Goal: Transaction & Acquisition: Purchase product/service

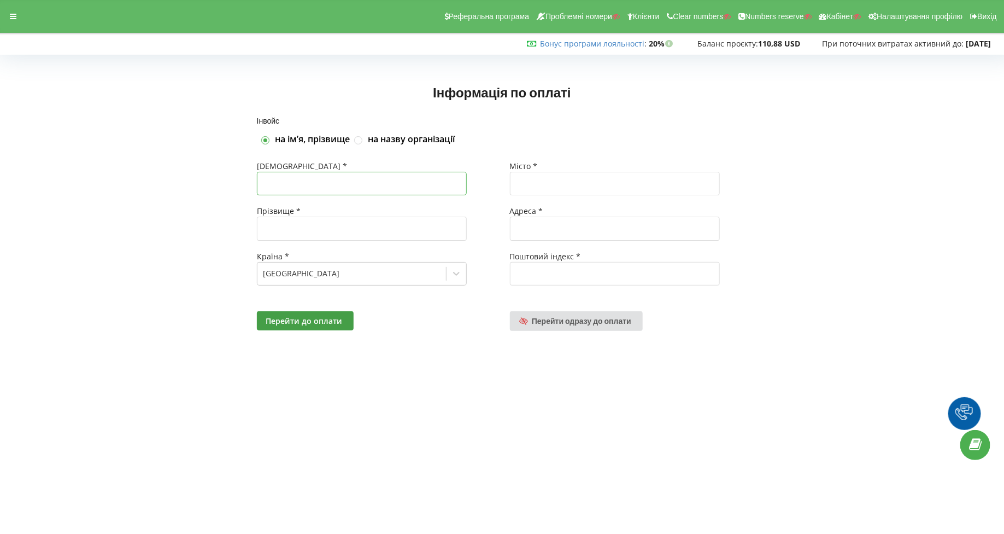
click at [385, 182] on input "text" at bounding box center [362, 184] width 210 height 24
type input "Яна"
click at [345, 226] on input "text" at bounding box center [362, 228] width 210 height 24
type input "К"
click at [566, 171] on div "Місто *" at bounding box center [629, 166] width 238 height 11
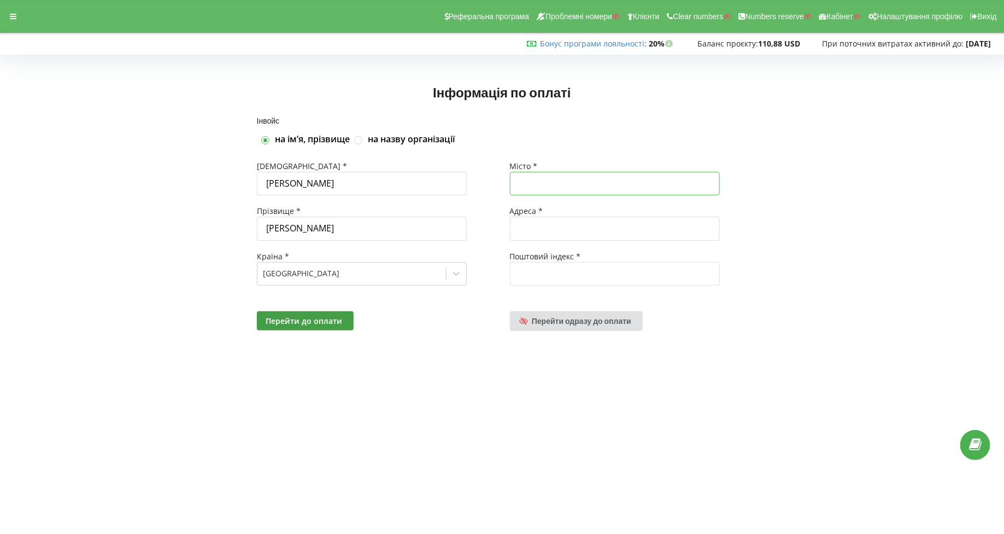
click at [560, 175] on input "text" at bounding box center [615, 184] width 210 height 24
type input "Чернігів"
click at [574, 224] on input "text" at bounding box center [615, 228] width 210 height 24
type input "Головна"
click at [581, 259] on div "Поштовий індекс *" at bounding box center [629, 256] width 238 height 11
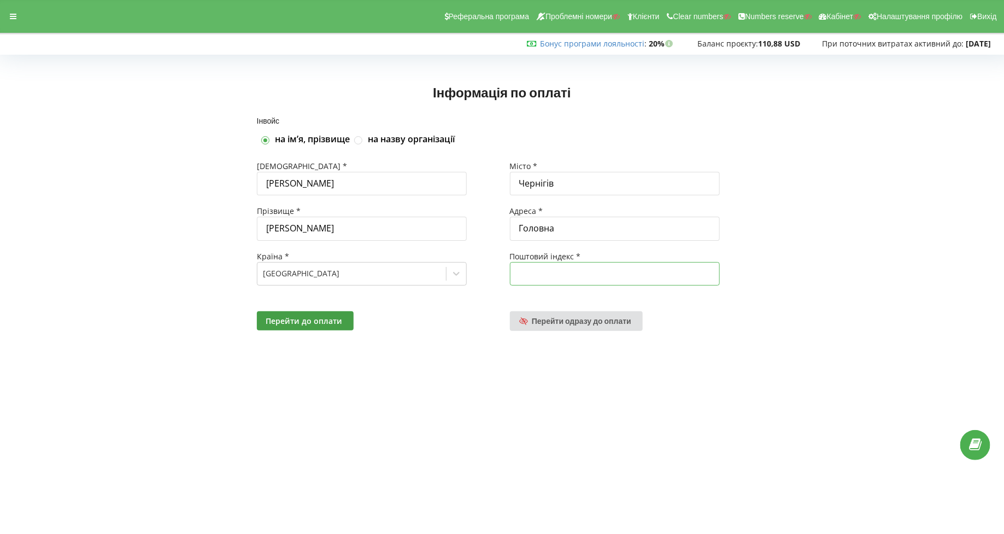
click at [572, 279] on input "text" at bounding box center [615, 274] width 210 height 24
type input "14010"
drag, startPoint x: 361, startPoint y: 328, endPoint x: 355, endPoint y: 328, distance: 6.6
click at [359, 328] on div "Перейти до оплати" at bounding box center [375, 321] width 253 height 20
click at [349, 326] on button "Перейти до оплати" at bounding box center [305, 320] width 97 height 19
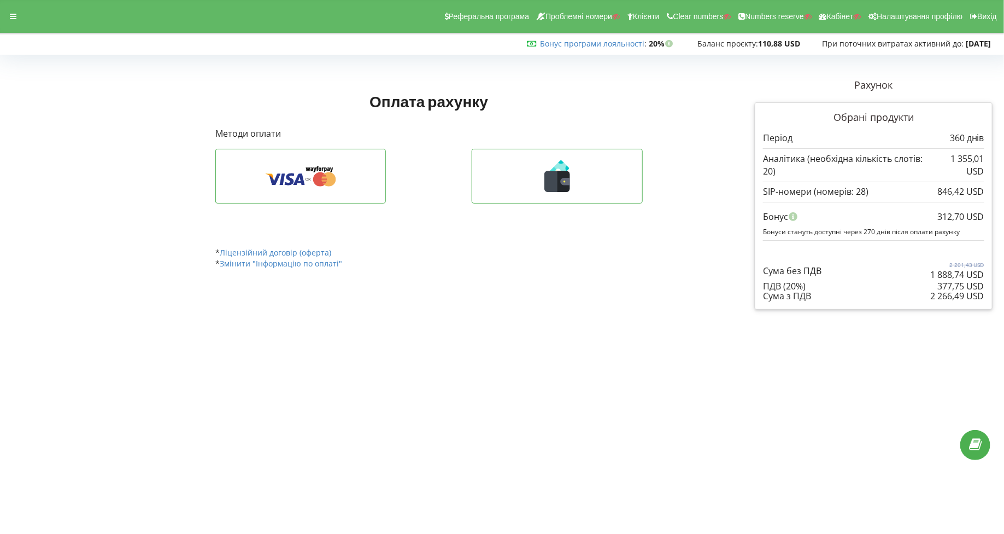
click at [929, 294] on div "Сума з ПДВ" at bounding box center [873, 296] width 221 height 10
drag, startPoint x: 984, startPoint y: 295, endPoint x: 931, endPoint y: 293, distance: 53.1
click at [931, 293] on div "2 266,49 USD" at bounding box center [957, 296] width 54 height 10
copy div "2 266,49 USD"
drag, startPoint x: 934, startPoint y: 217, endPoint x: 947, endPoint y: 213, distance: 13.1
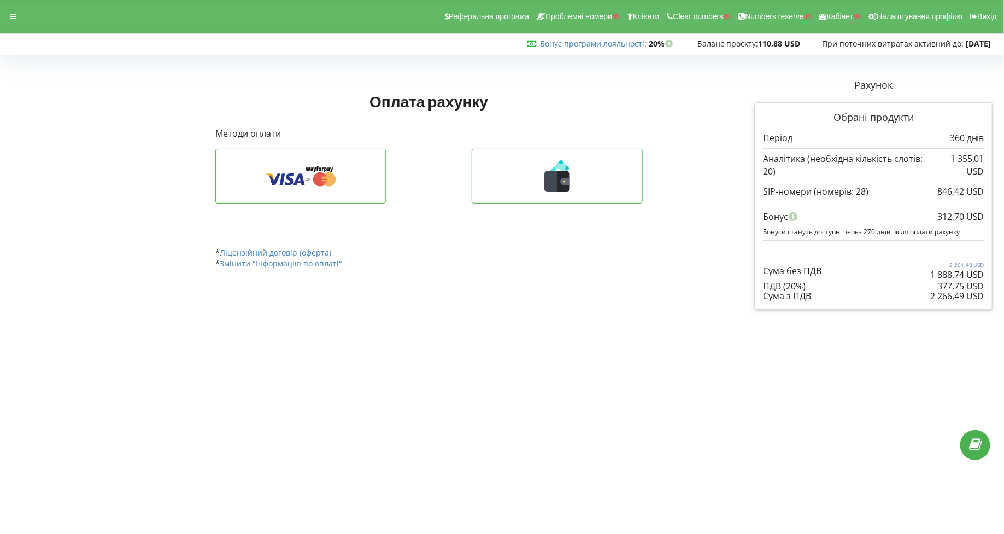
click at [947, 213] on div "312,70 USD Бонус Бонуси стануть доступні через 270 днів після оплати рахунку" at bounding box center [873, 221] width 221 height 38
click at [958, 213] on div "312,70 USD" at bounding box center [961, 216] width 47 height 21
drag, startPoint x: 984, startPoint y: 213, endPoint x: 939, endPoint y: 213, distance: 44.8
click at [939, 213] on div "312,70 USD" at bounding box center [961, 216] width 47 height 21
copy div "312,70 USD"
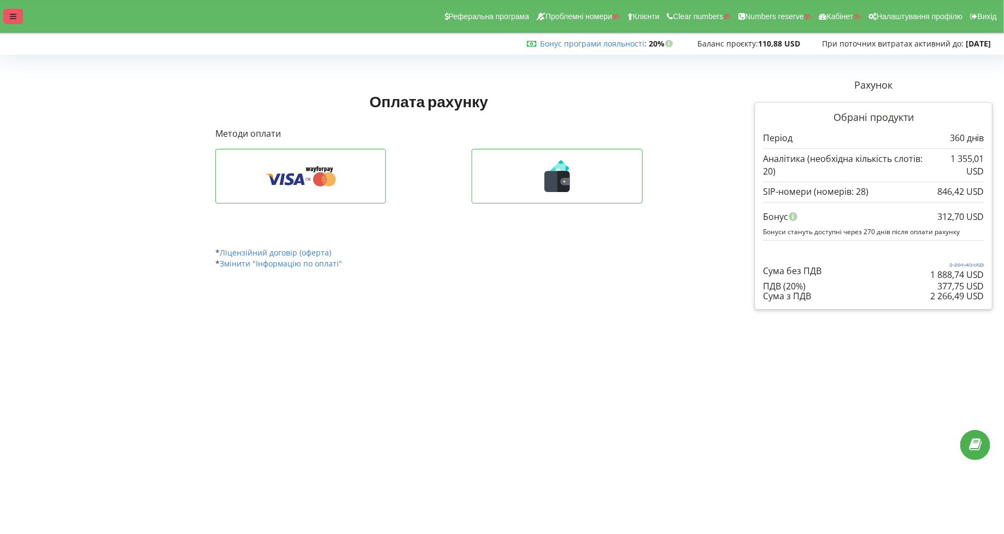
click at [18, 10] on div at bounding box center [13, 16] width 20 height 15
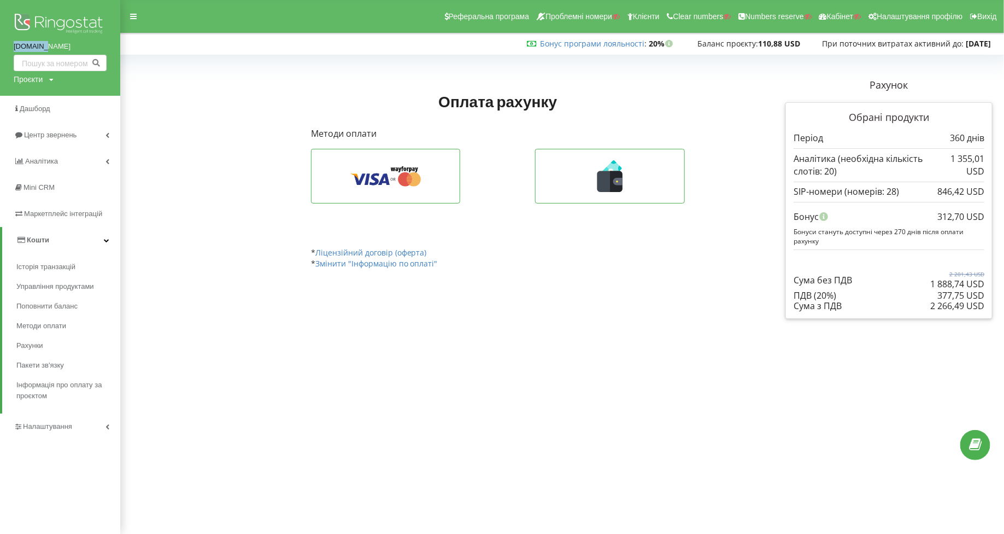
drag, startPoint x: 10, startPoint y: 43, endPoint x: 67, endPoint y: 43, distance: 56.3
click at [67, 43] on div "grade.ua Проєкти Пошук" at bounding box center [60, 48] width 120 height 96
copy link "grade.ua"
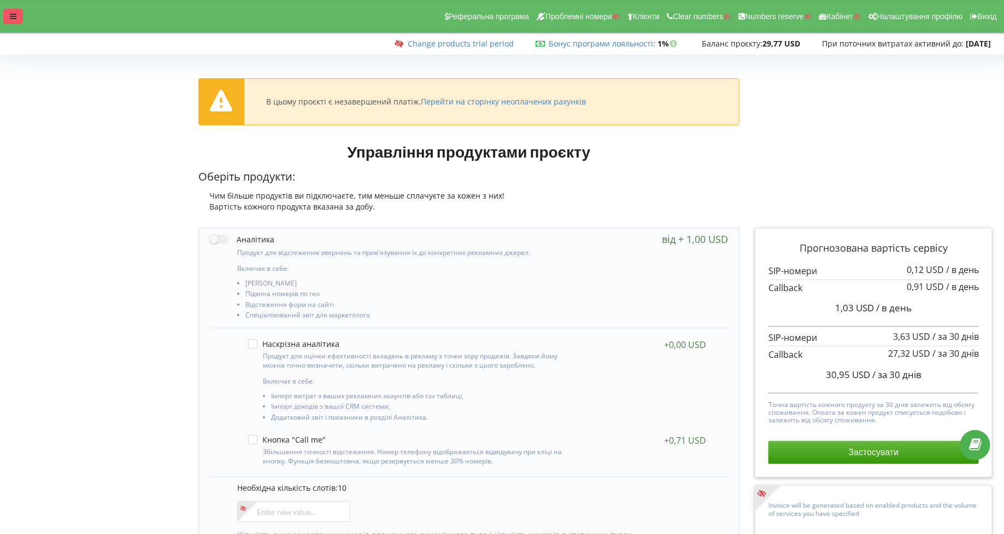
click at [10, 16] on icon at bounding box center [13, 17] width 7 height 8
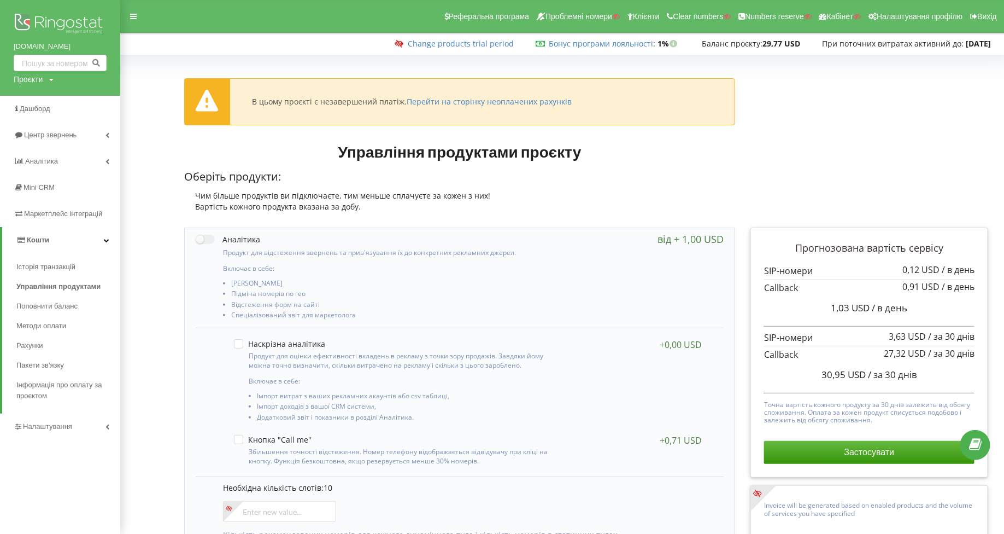
click at [25, 82] on div "Проєкти" at bounding box center [28, 79] width 29 height 11
click at [27, 96] on input "text" at bounding box center [47, 102] width 55 height 16
type input "prokoleso.ua"
click at [42, 102] on input "prokoleso.ua" at bounding box center [47, 102] width 55 height 16
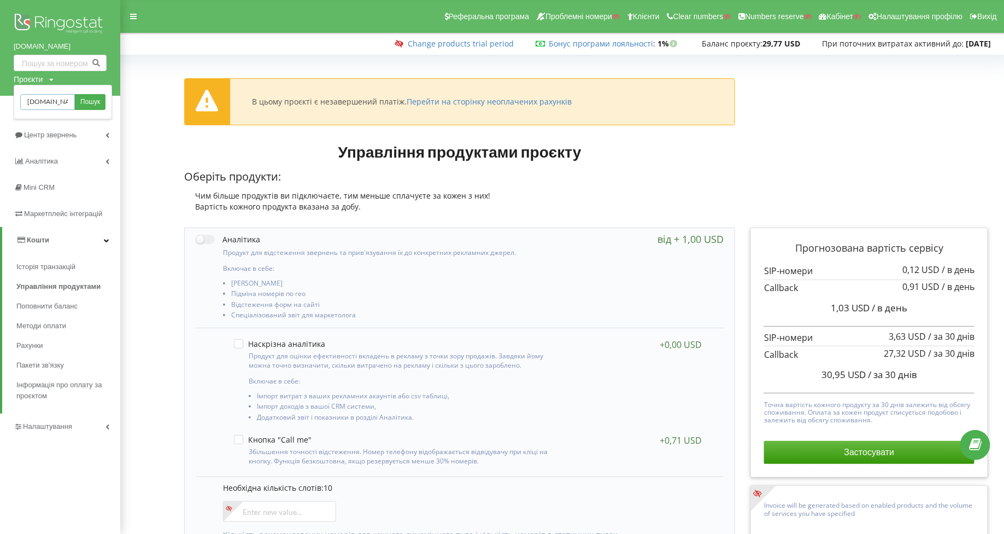
click at [42, 102] on input "prokoleso.ua" at bounding box center [47, 102] width 55 height 16
type input "starlab.ua"
click at [81, 102] on span "Пошук" at bounding box center [90, 102] width 20 height 10
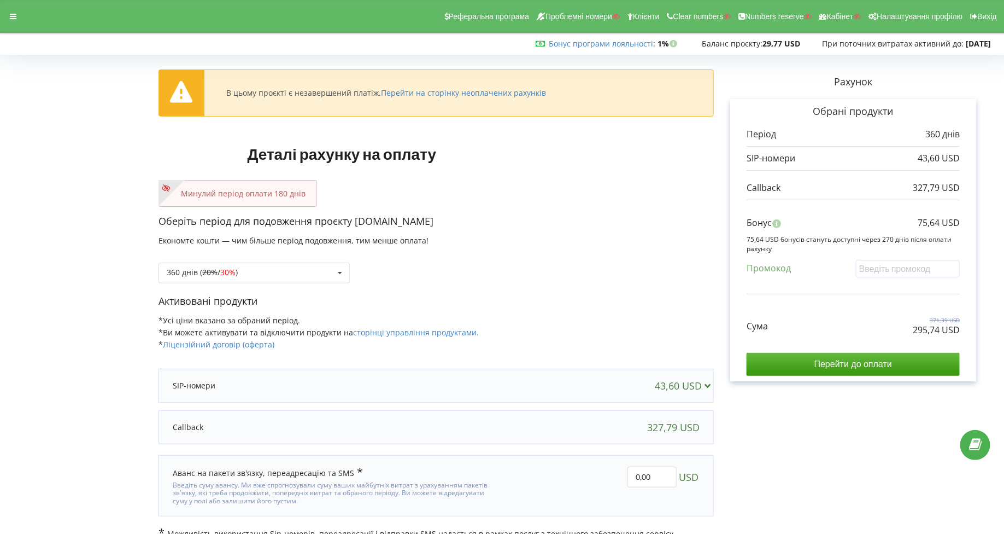
click at [242, 394] on div "43,60 USD" at bounding box center [436, 385] width 549 height 22
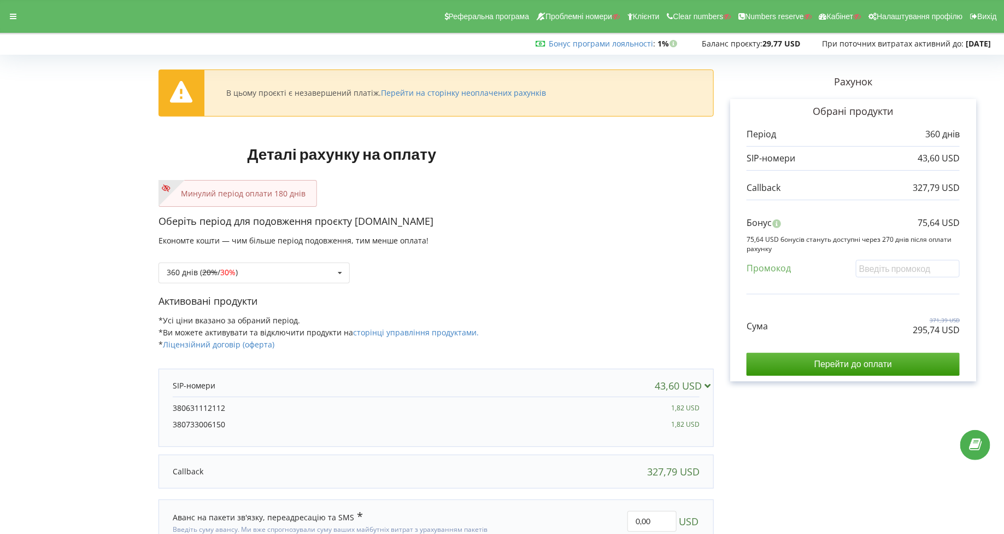
click at [286, 371] on div "43,60 USD 380631112112 1,82 USD" at bounding box center [436, 407] width 555 height 78
click at [254, 376] on div "43,60 USD" at bounding box center [436, 385] width 549 height 22
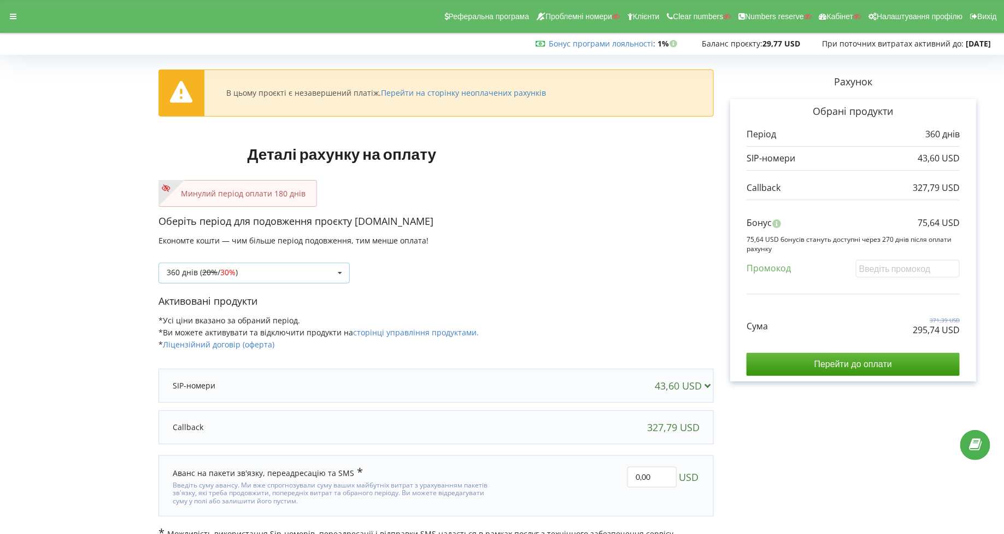
click at [247, 277] on div "360 днів ( 20% / 30% ) Поповнити баланс без подовження 20%" at bounding box center [254, 272] width 191 height 21
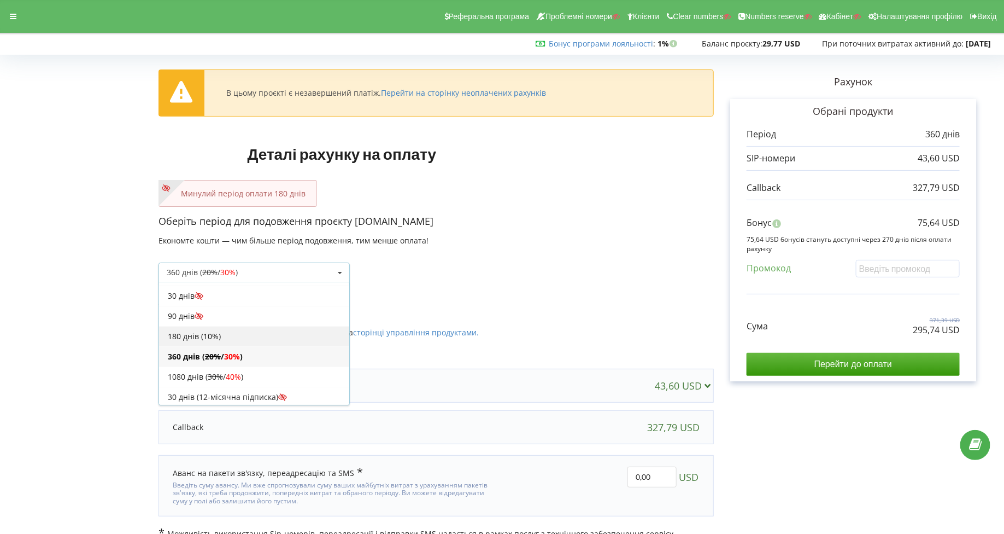
click at [223, 339] on div "180 днів (10%)" at bounding box center [254, 336] width 190 height 20
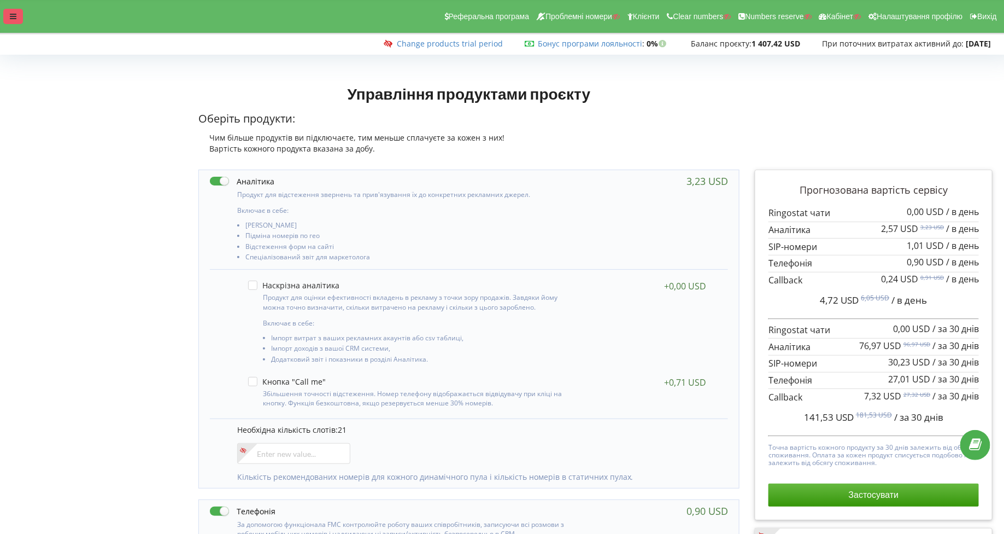
click at [11, 17] on icon at bounding box center [13, 17] width 7 height 8
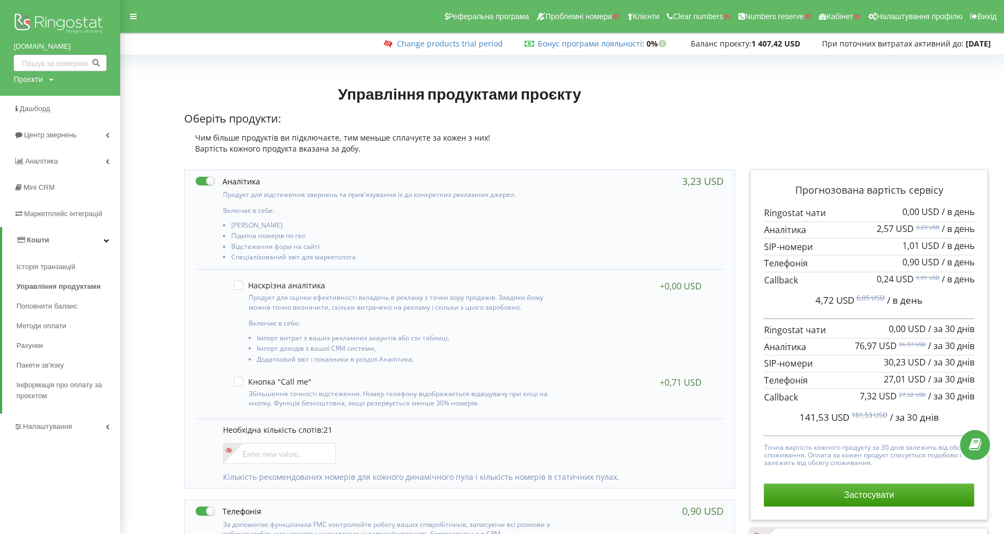
click at [24, 80] on div "Проєкти" at bounding box center [28, 79] width 29 height 11
click at [37, 95] on input "text" at bounding box center [47, 102] width 55 height 16
type input "[DOMAIN_NAME]"
click at [34, 103] on input "[DOMAIN_NAME]" at bounding box center [47, 102] width 55 height 16
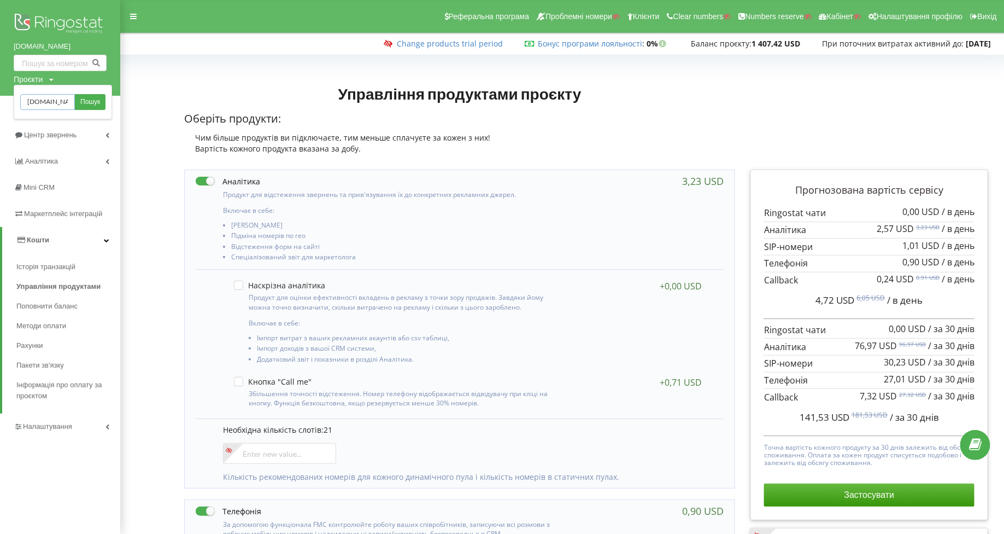
click at [34, 103] on input "[DOMAIN_NAME]" at bounding box center [47, 102] width 55 height 16
click at [55, 137] on span "Центр звернень" at bounding box center [52, 135] width 56 height 8
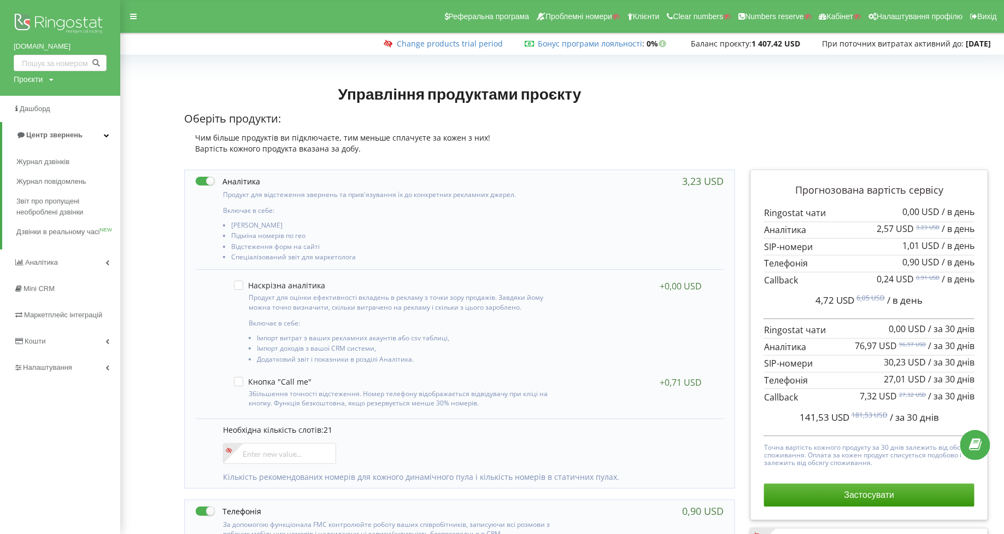
click at [37, 79] on div "Проєкти" at bounding box center [28, 79] width 29 height 11
click at [84, 102] on span "Пошук" at bounding box center [90, 102] width 20 height 10
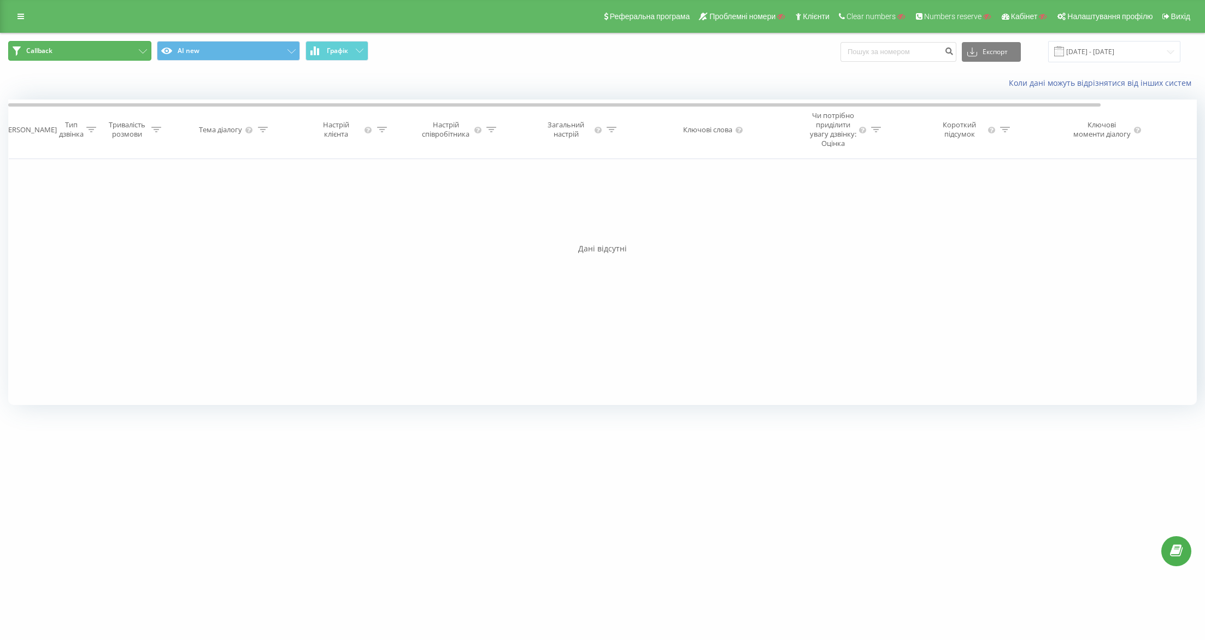
click at [85, 54] on button "Callback" at bounding box center [79, 51] width 143 height 20
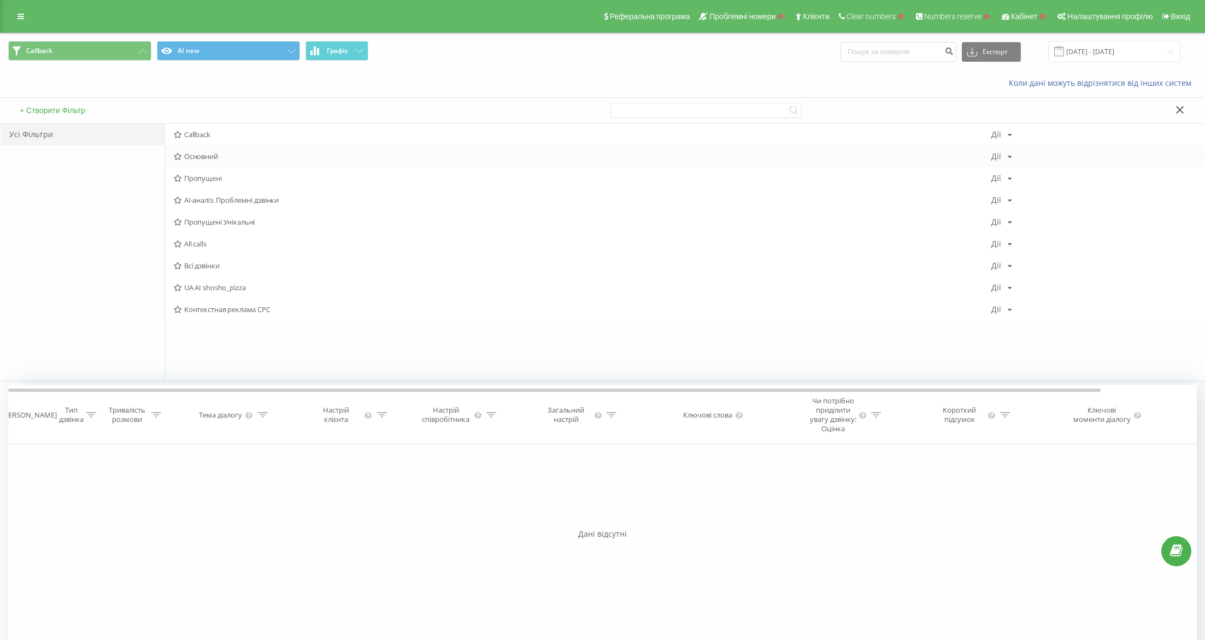
click at [231, 158] on span "Основний" at bounding box center [583, 157] width 818 height 8
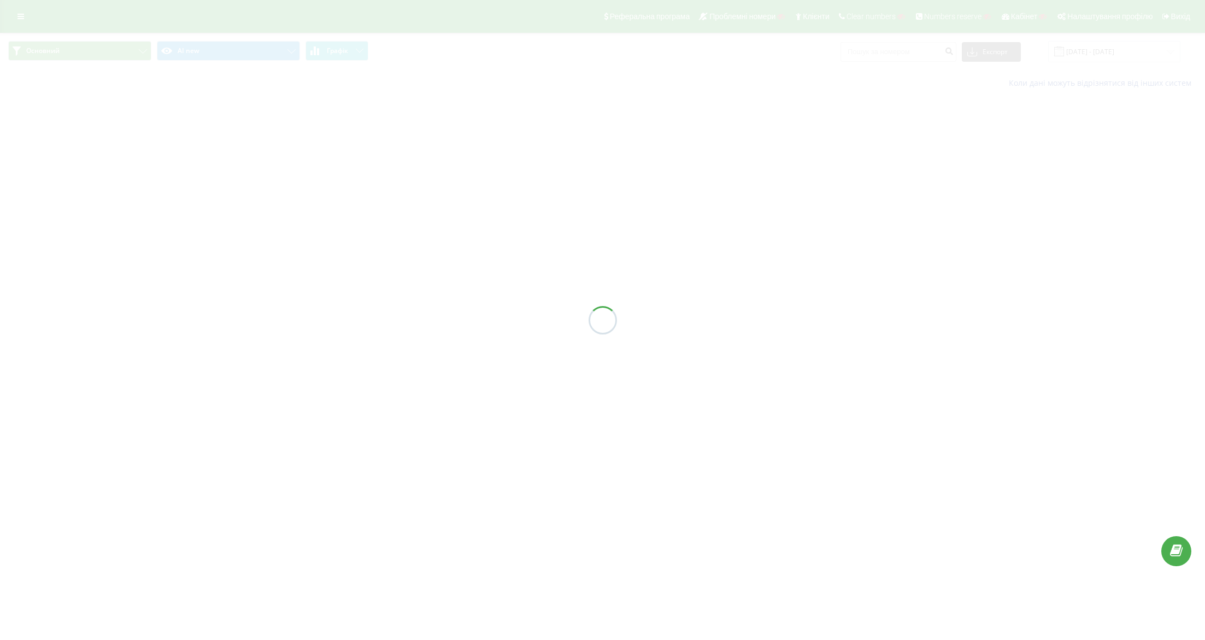
click at [198, 55] on div at bounding box center [602, 320] width 1205 height 640
click at [225, 56] on div at bounding box center [602, 320] width 1205 height 640
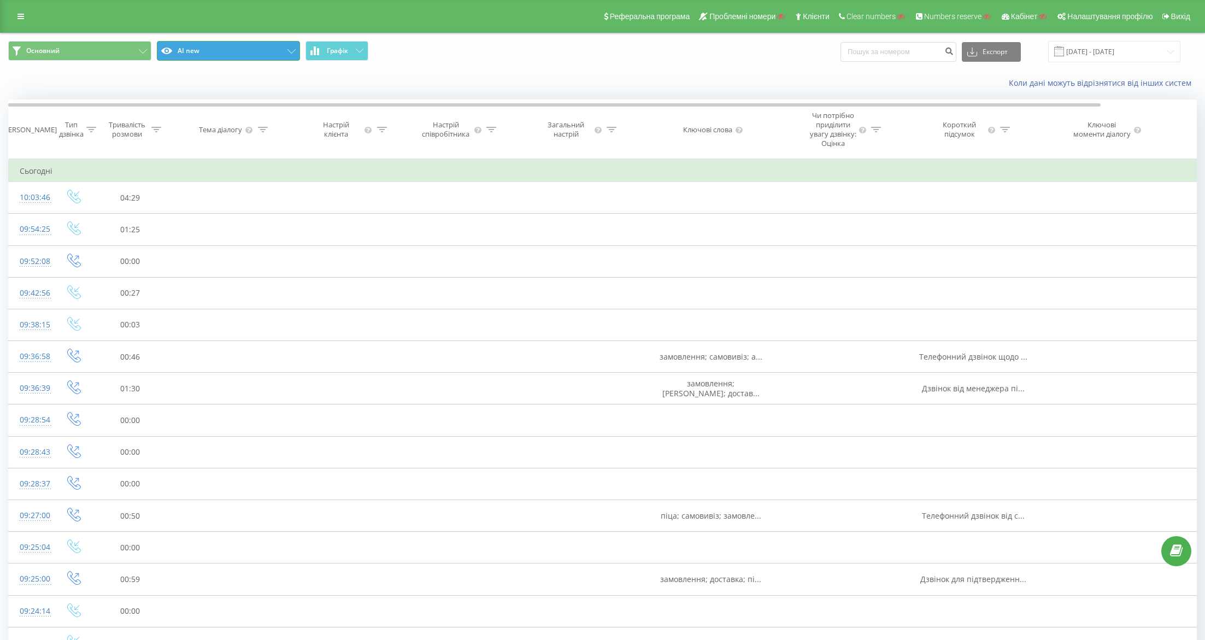
click at [225, 56] on button "AI new" at bounding box center [228, 51] width 143 height 20
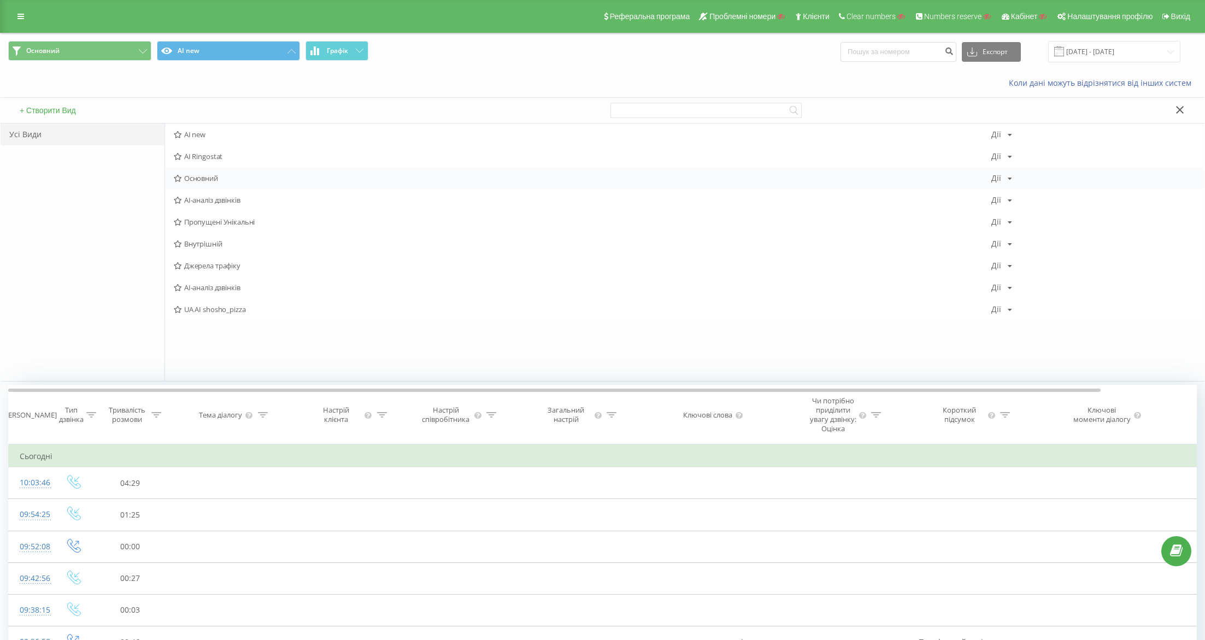
click at [215, 180] on span "Основний" at bounding box center [583, 178] width 818 height 8
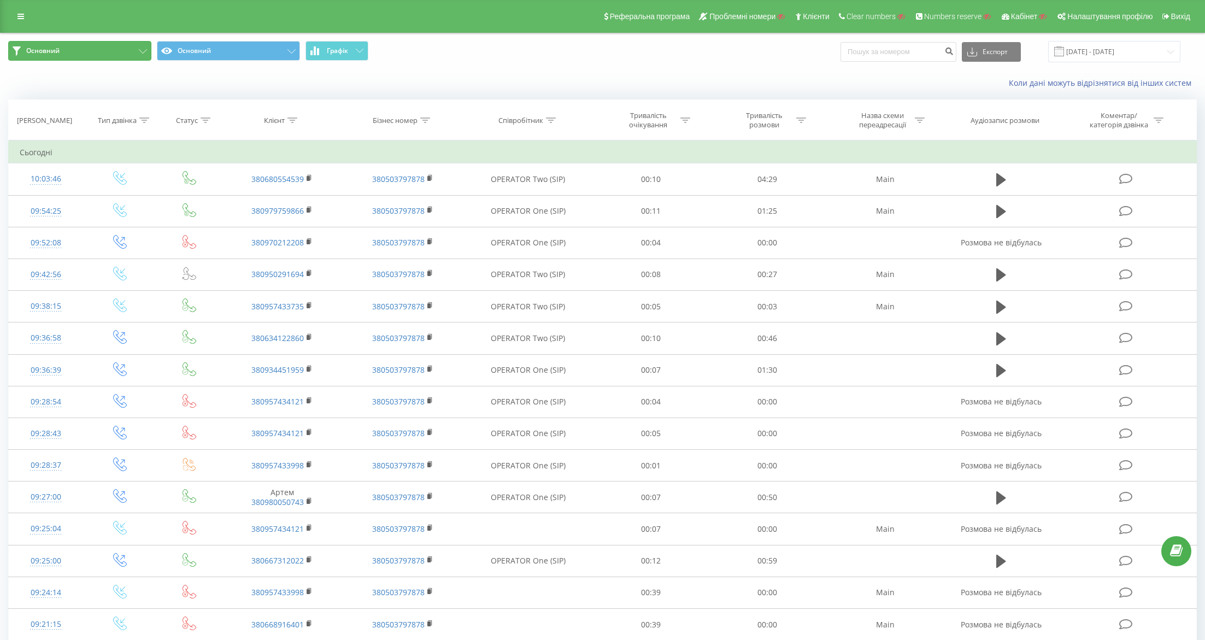
click at [115, 56] on button "Основний" at bounding box center [79, 51] width 143 height 20
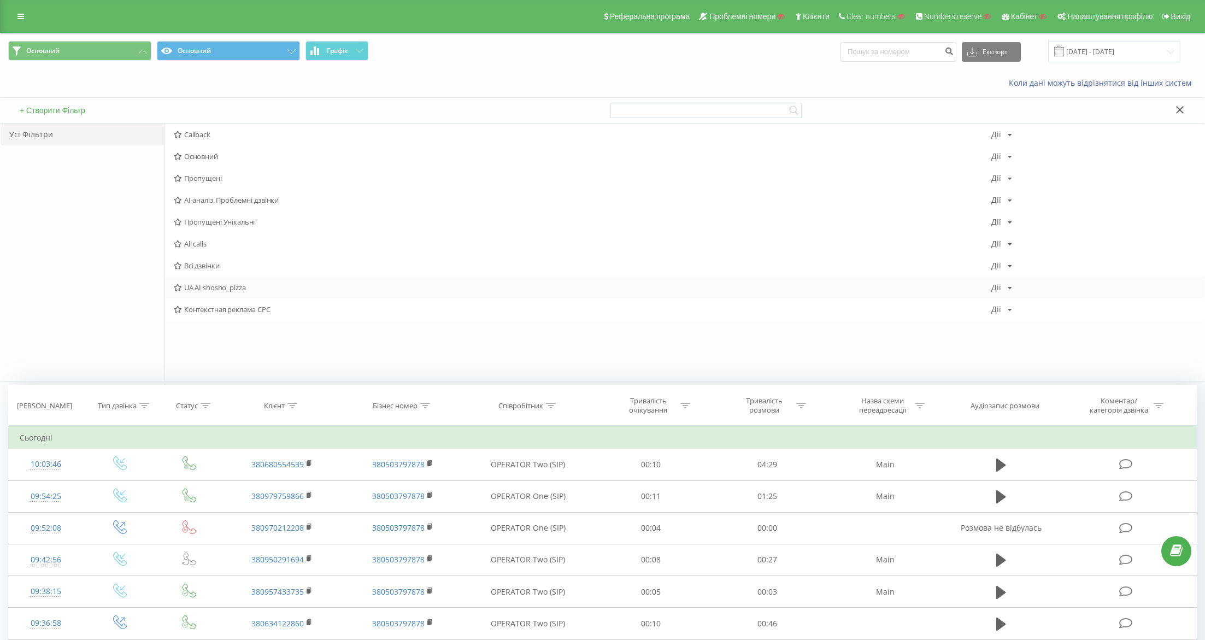
click at [262, 288] on span "UA AI shosho_pizza" at bounding box center [583, 288] width 818 height 8
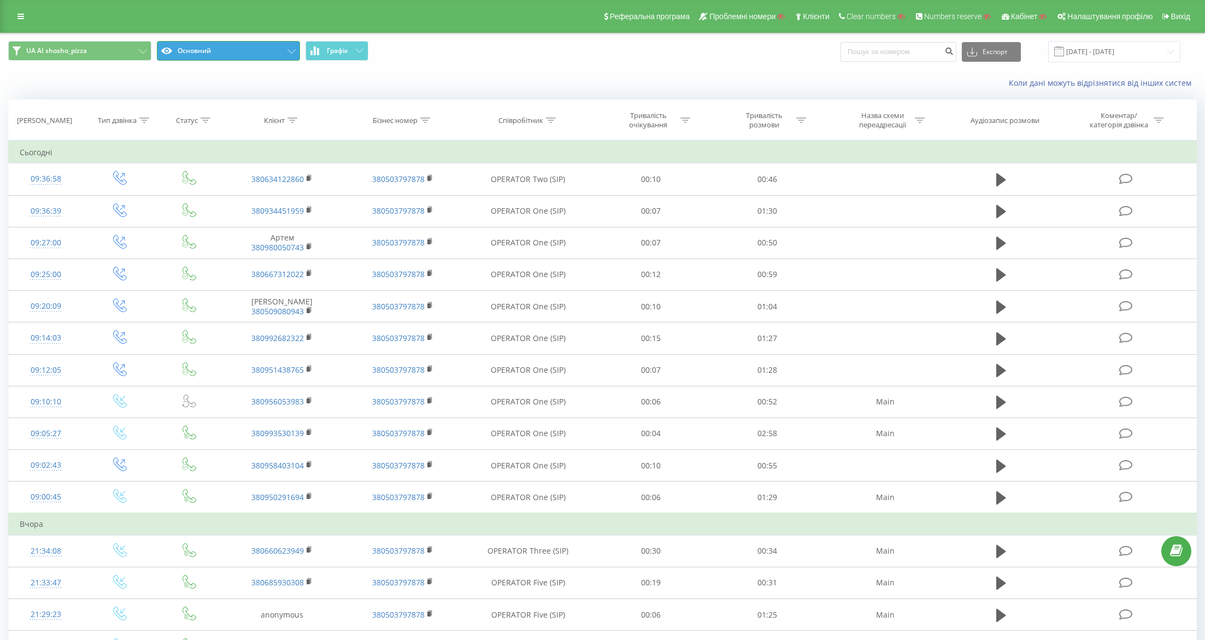
click at [199, 46] on button "Основний" at bounding box center [228, 51] width 143 height 20
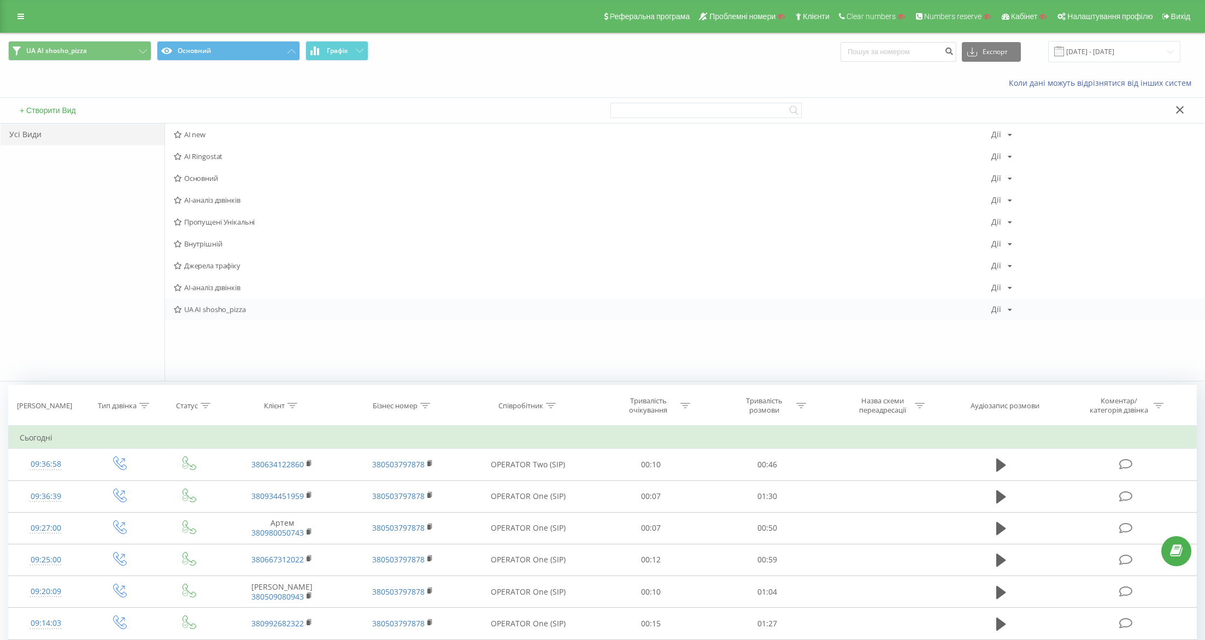
click at [249, 306] on span "UA AI shosho_pizza" at bounding box center [583, 310] width 818 height 8
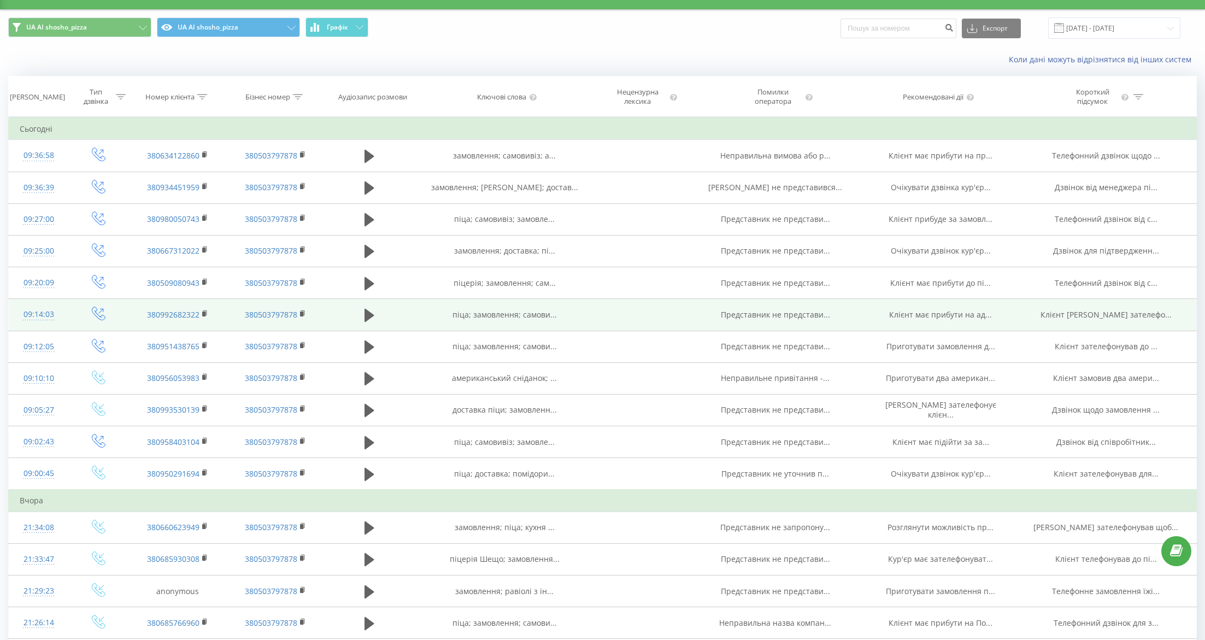
scroll to position [10, 0]
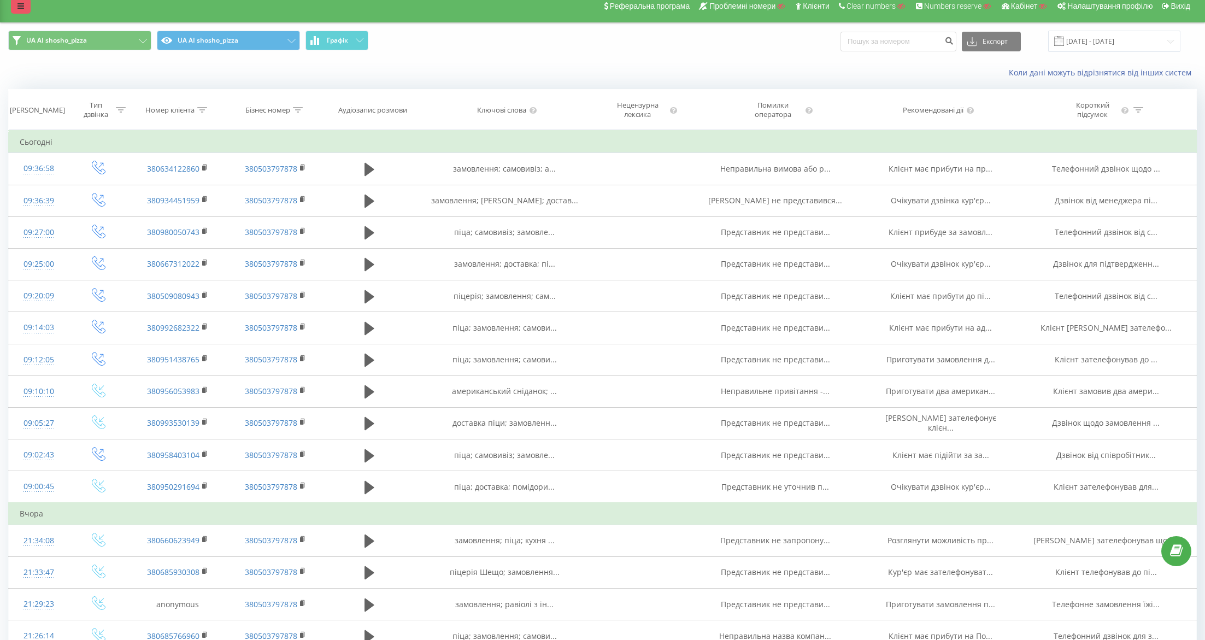
click at [16, 5] on link at bounding box center [21, 5] width 20 height 15
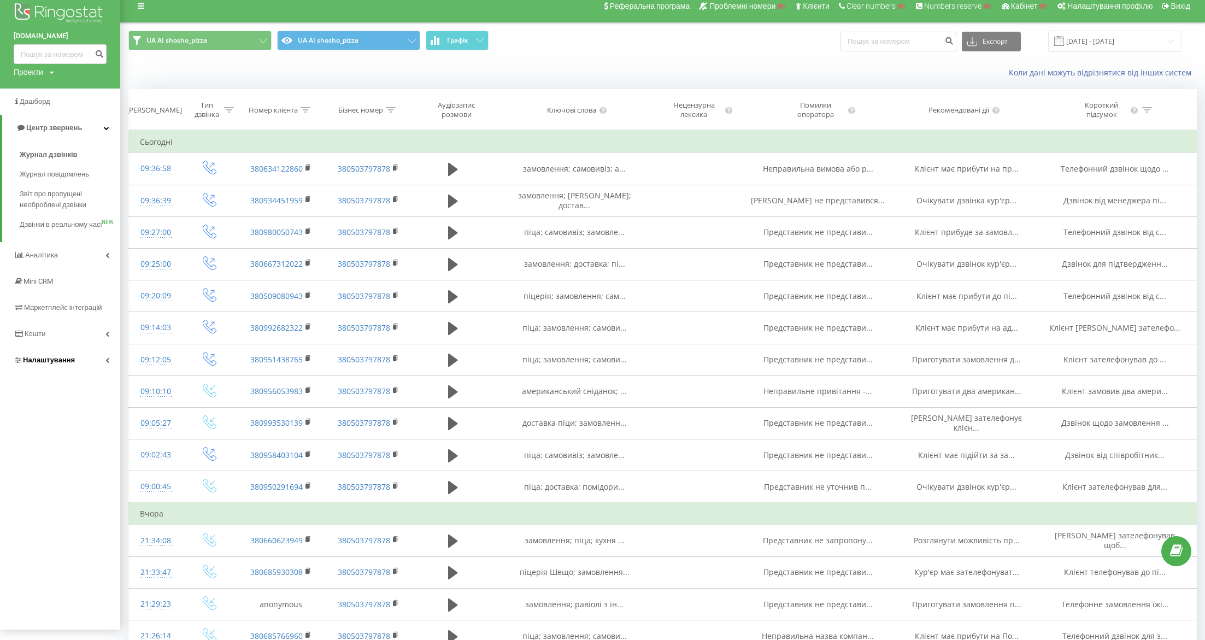
click at [26, 366] on span "Налаштування" at bounding box center [44, 360] width 61 height 11
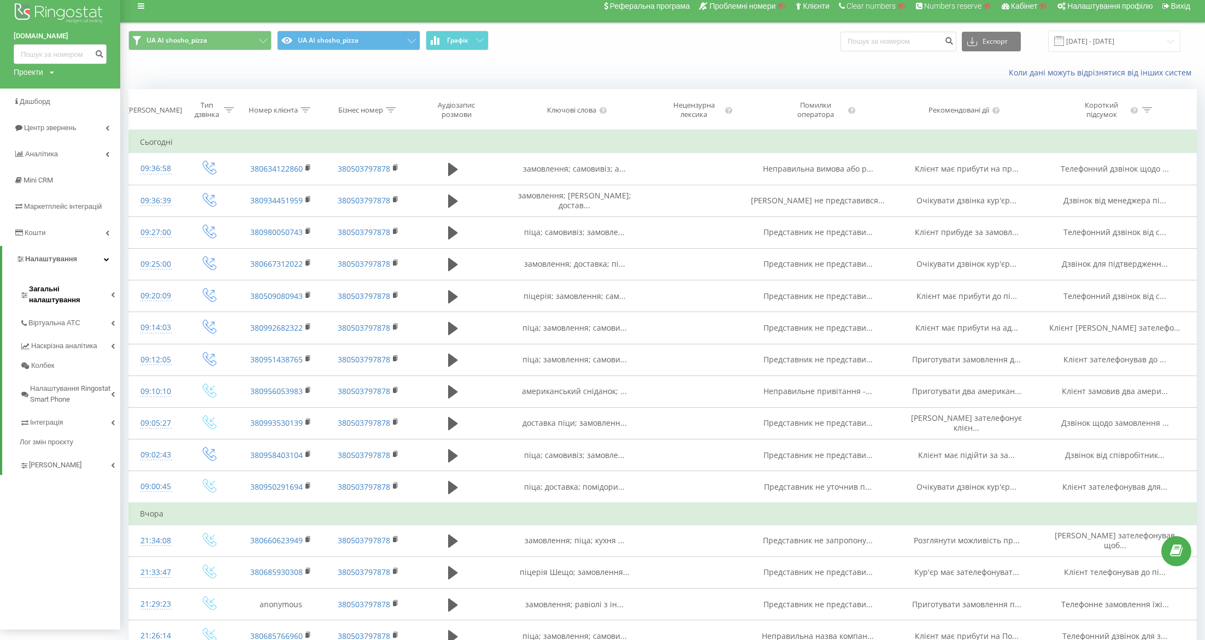
click at [50, 282] on link "Загальні налаштування" at bounding box center [70, 293] width 101 height 34
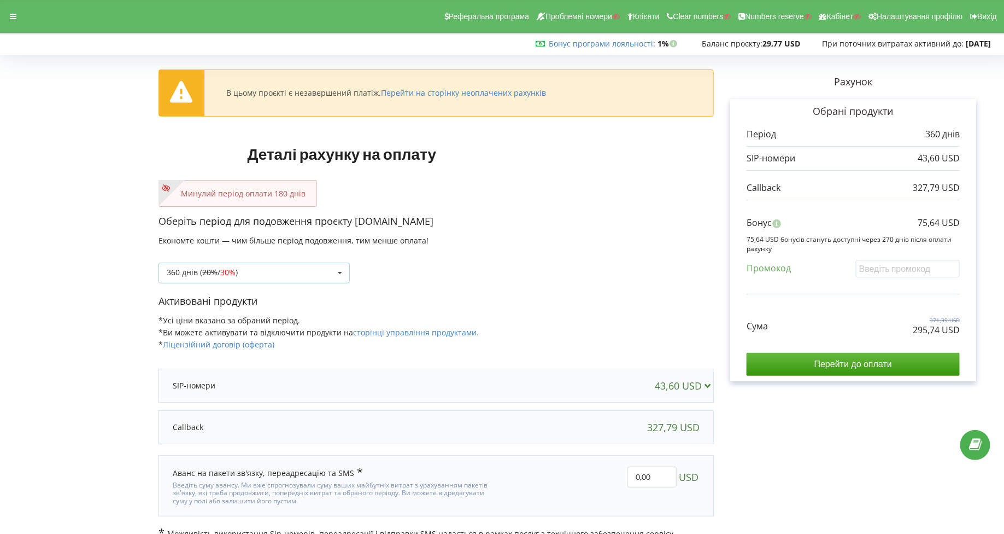
click at [258, 270] on div "360 днів ( 20% / 30% ) Поповнити баланс без подовження 20%" at bounding box center [254, 272] width 191 height 21
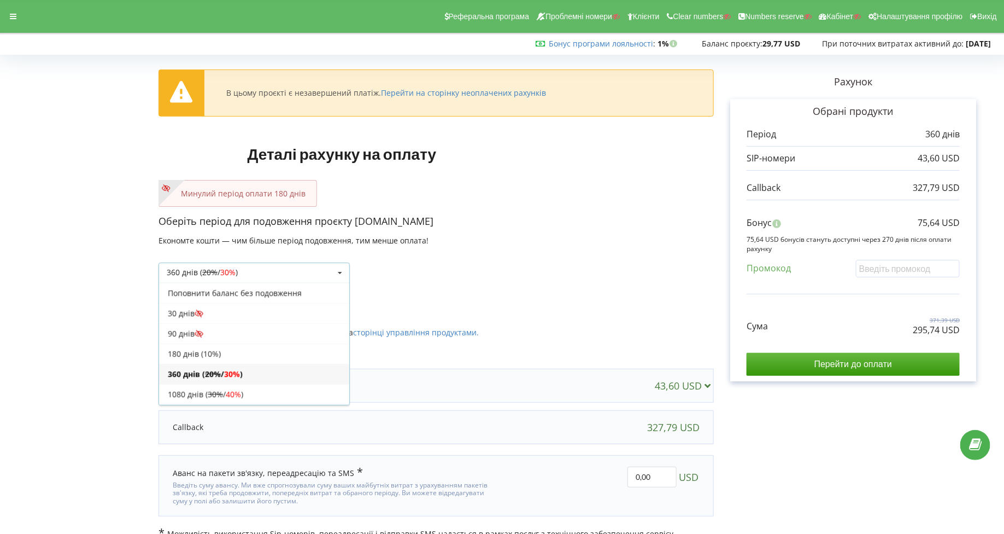
scroll to position [17, 0]
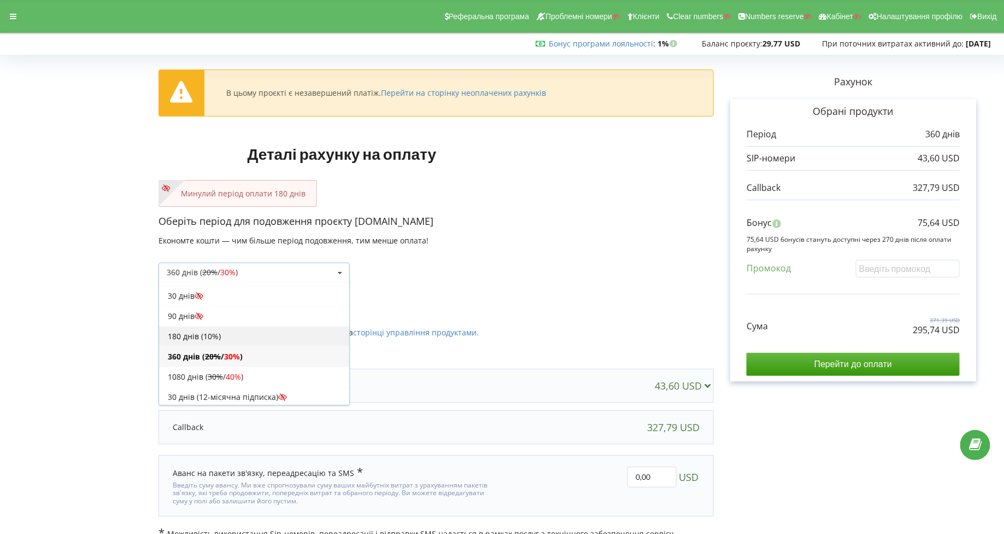
click at [215, 330] on div "180 днів (10%)" at bounding box center [254, 336] width 190 height 20
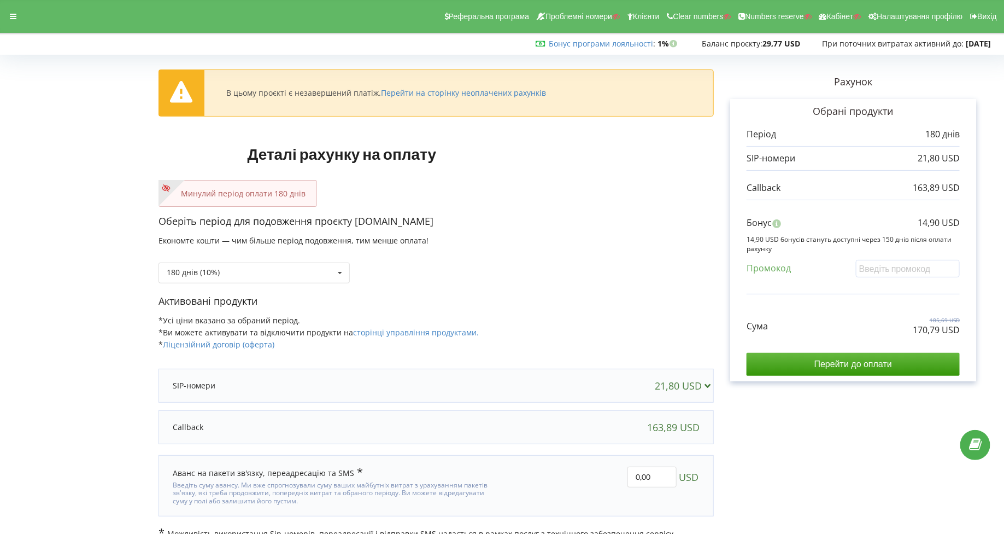
scroll to position [15, 0]
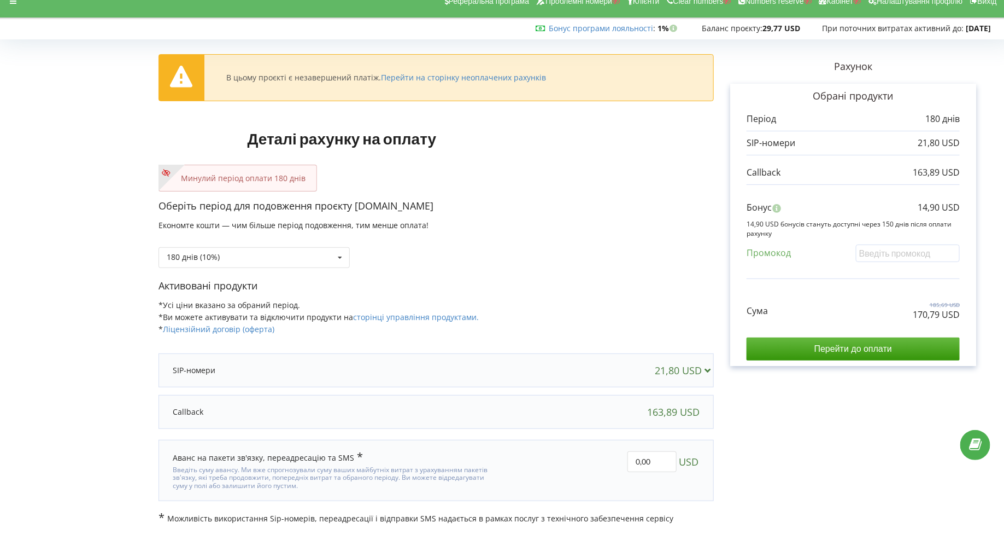
click at [586, 416] on div "163,89 USD" at bounding box center [436, 412] width 549 height 22
click at [832, 354] on input "Перейти до оплати" at bounding box center [853, 348] width 213 height 23
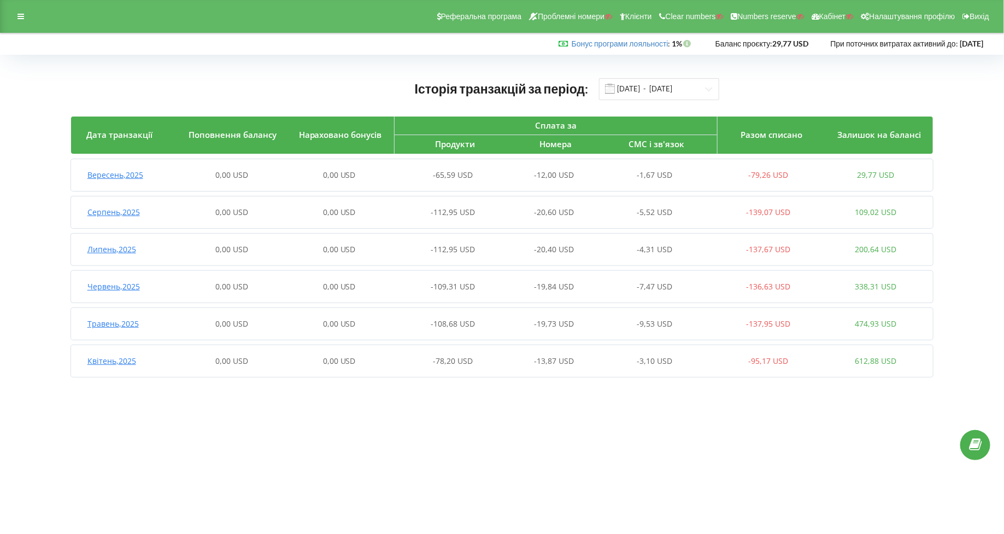
click at [21, 8] on div "Реферальна програма Проблемні номери Клієнти Clear numbers Numbers reserve Кабі…" at bounding box center [502, 16] width 1004 height 33
click at [21, 13] on icon at bounding box center [20, 17] width 7 height 8
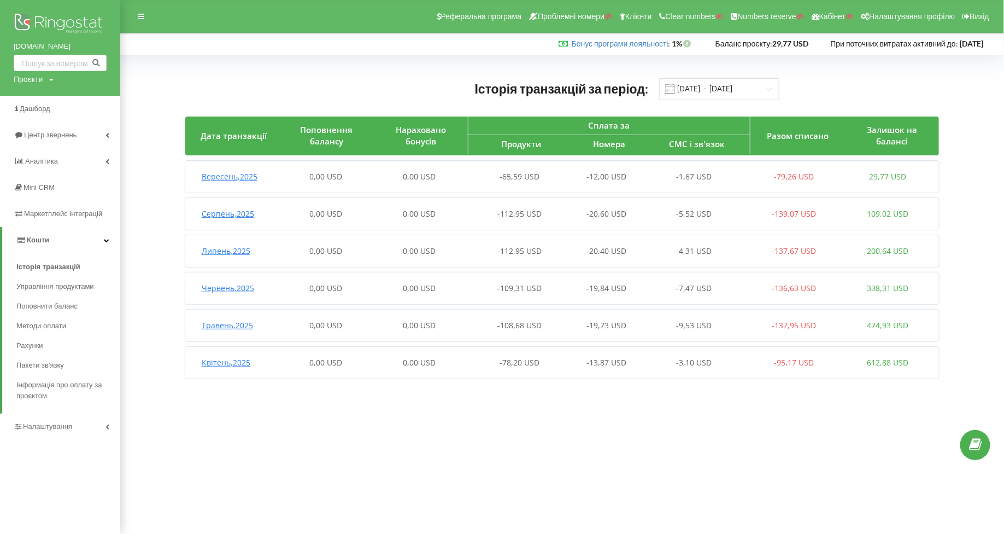
drag, startPoint x: 11, startPoint y: 45, endPoint x: 99, endPoint y: 44, distance: 88.0
click at [99, 45] on div "emerald-premier.com Проєкти Пошук" at bounding box center [60, 48] width 120 height 96
copy link "[DOMAIN_NAME]"
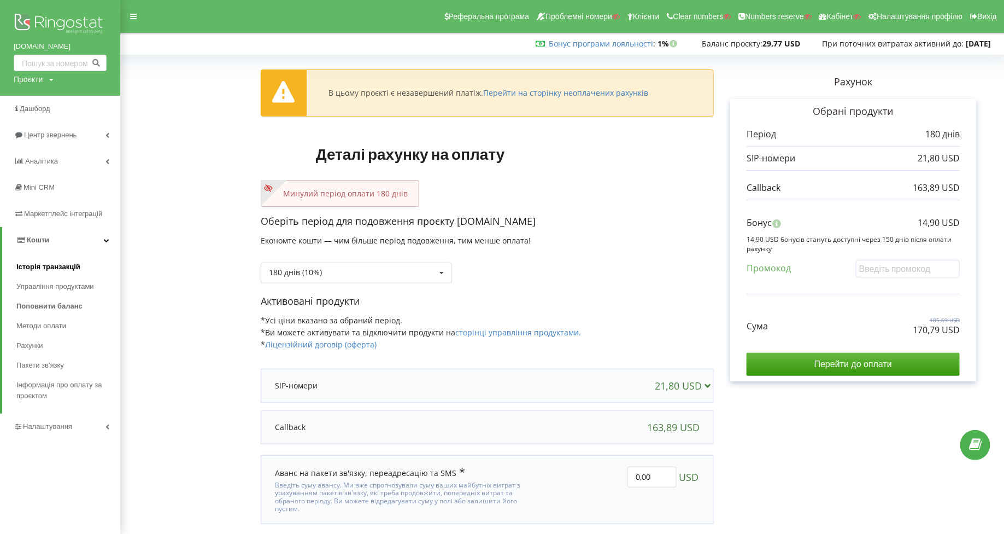
click at [49, 268] on span "Історія транзакцій" at bounding box center [48, 266] width 64 height 11
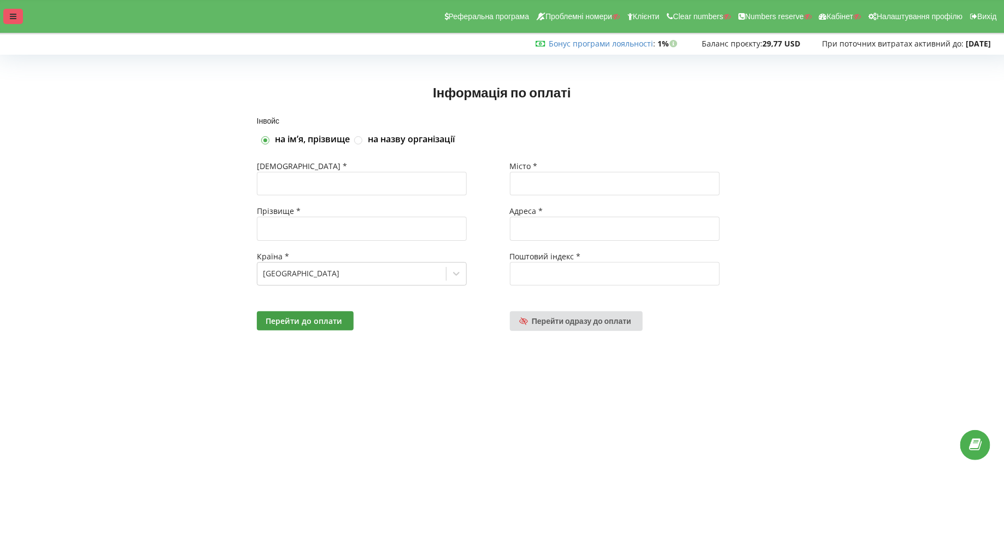
drag, startPoint x: 60, startPoint y: 24, endPoint x: 22, endPoint y: 20, distance: 38.5
click at [23, 20] on div "Реферальна програма Проблемні номери Клієнти Clear numbers Numbers reserve Кабі…" at bounding box center [502, 16] width 1020 height 33
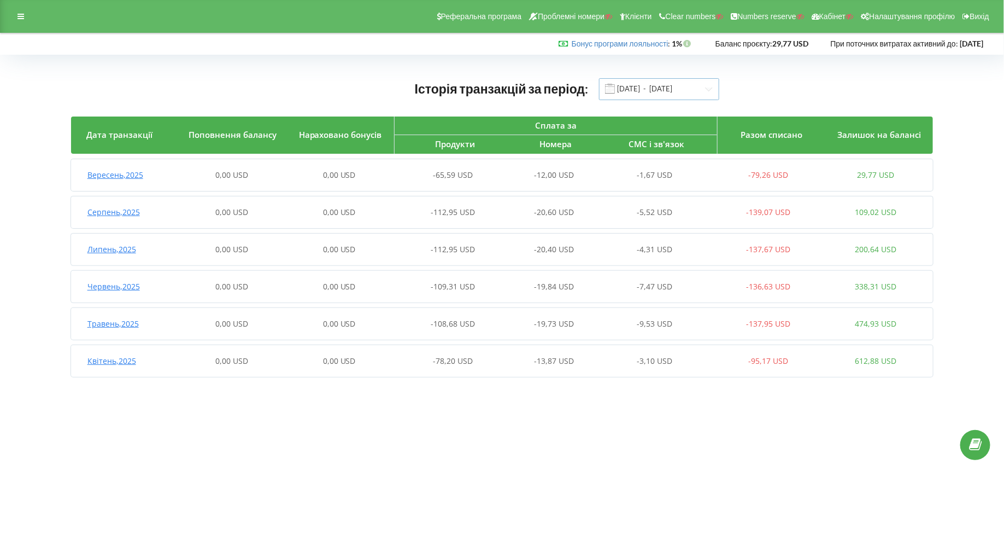
click at [649, 95] on input "[DATE] - [DATE]" at bounding box center [659, 89] width 120 height 22
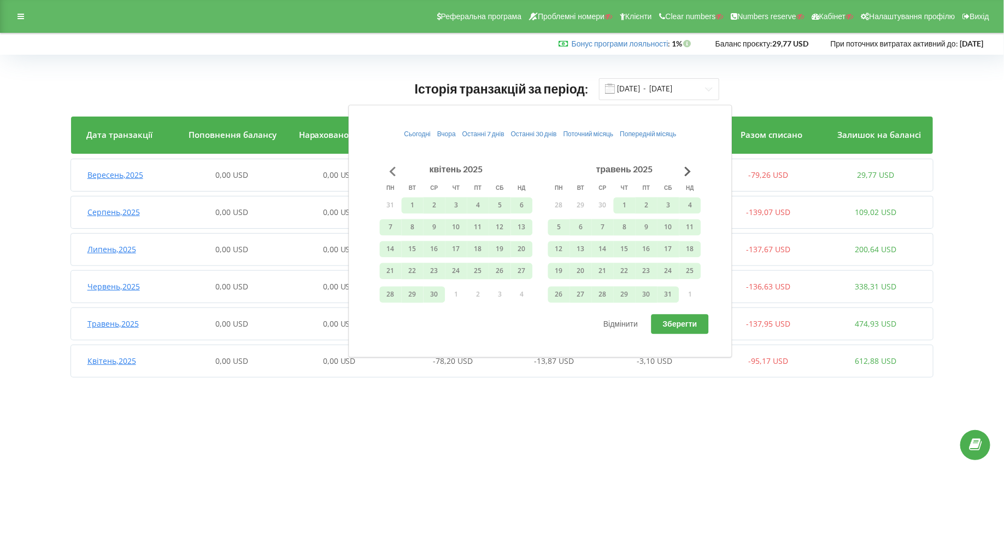
click at [387, 174] on button "Go to previous month" at bounding box center [393, 171] width 22 height 22
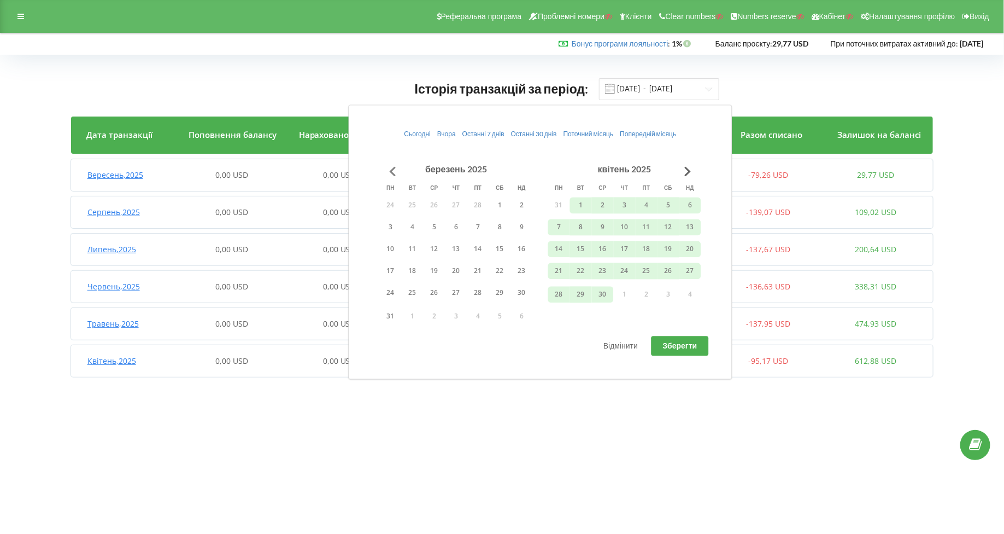
click at [387, 174] on button "Go to previous month" at bounding box center [393, 171] width 22 height 22
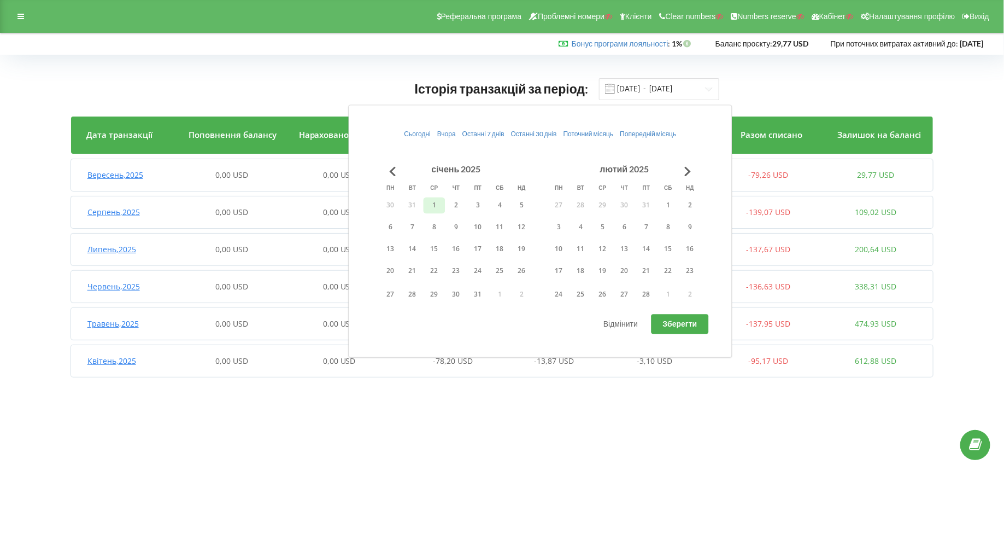
click at [433, 201] on button "1" at bounding box center [435, 205] width 22 height 16
click at [687, 169] on button "Go to next month" at bounding box center [688, 171] width 22 height 22
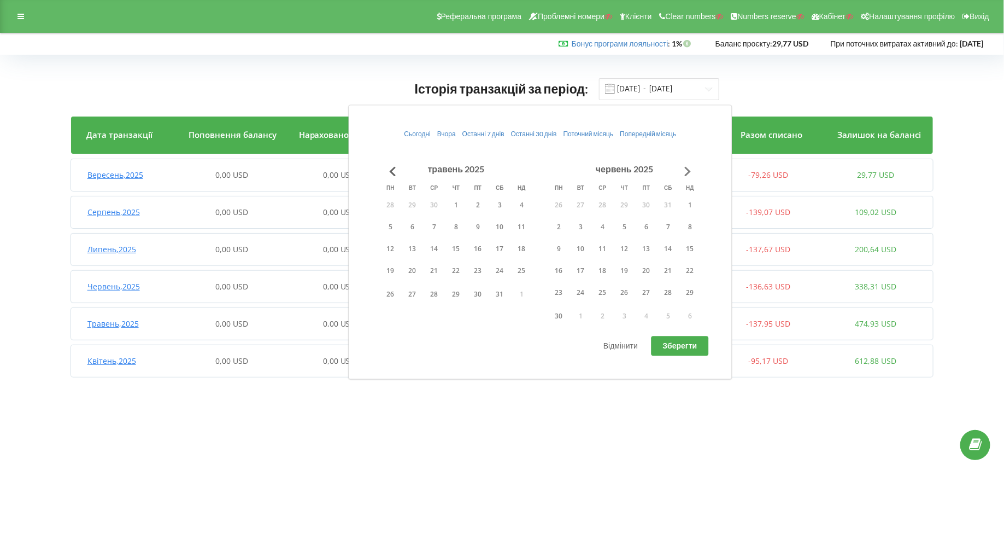
click at [687, 169] on button "Go to next month" at bounding box center [688, 171] width 22 height 22
click at [607, 219] on button "10" at bounding box center [603, 227] width 22 height 16
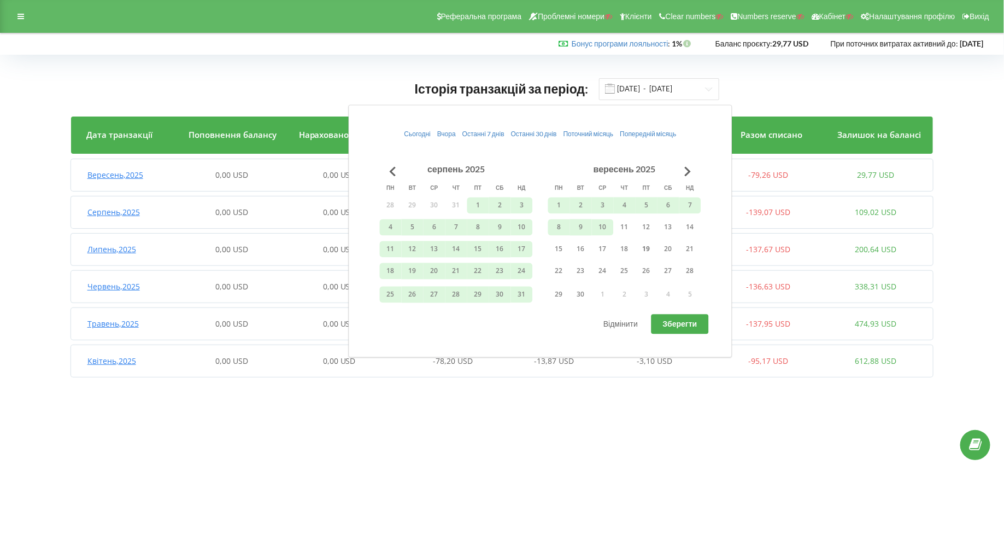
click at [672, 320] on span "Зберегти" at bounding box center [680, 323] width 34 height 9
type input "[DATE] - [DATE]"
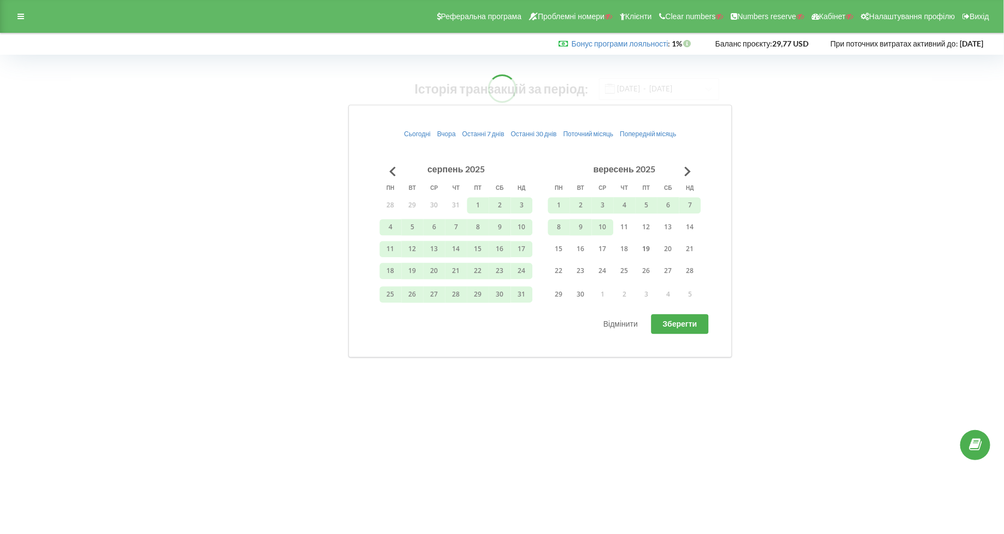
click at [559, 405] on body "Реферальна програма Проблемні номери Клієнти Clear numbers Numbers reserve Кабі…" at bounding box center [502, 267] width 1004 height 534
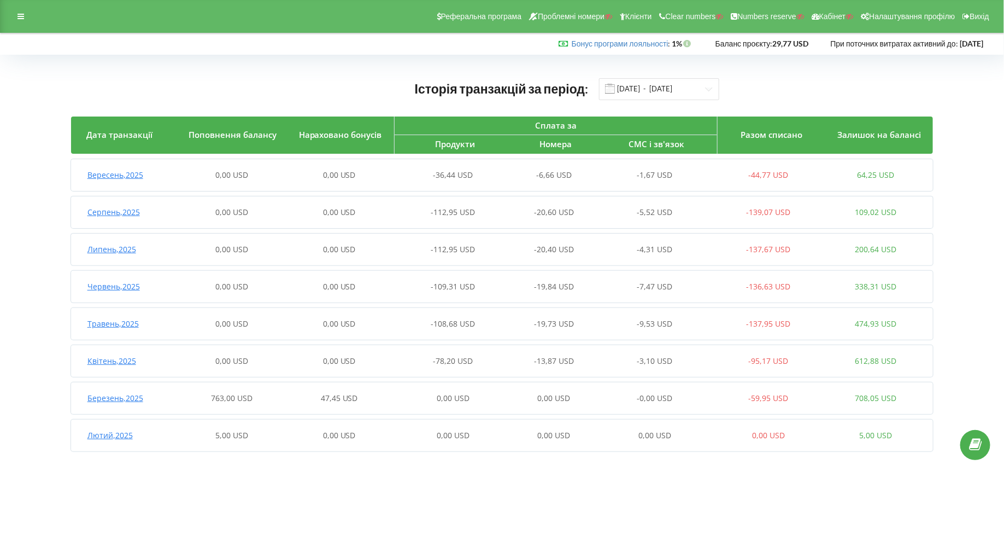
click at [92, 399] on span "Березень , 2025" at bounding box center [115, 398] width 56 height 10
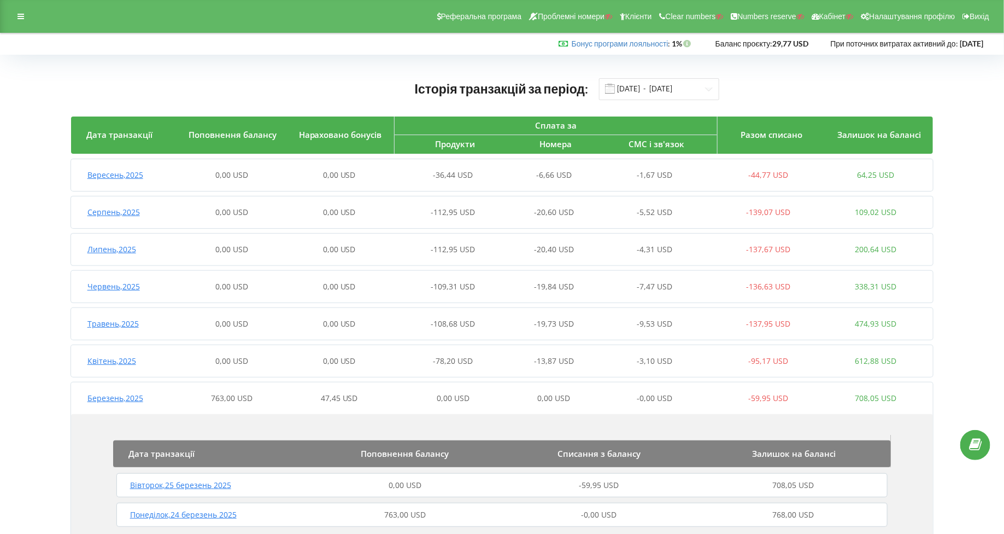
scroll to position [79, 0]
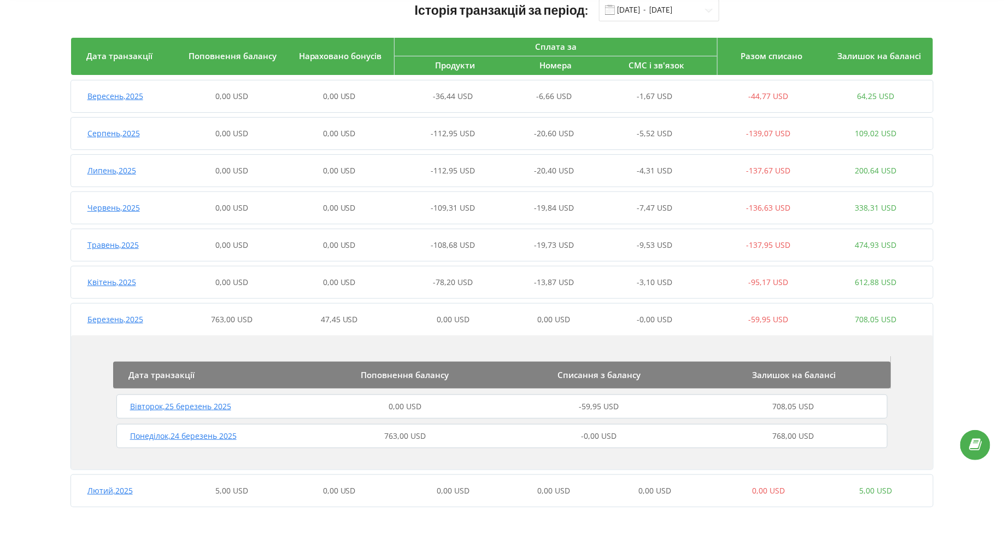
click at [215, 433] on span "Понеділок , 24 березень 2025" at bounding box center [183, 435] width 107 height 10
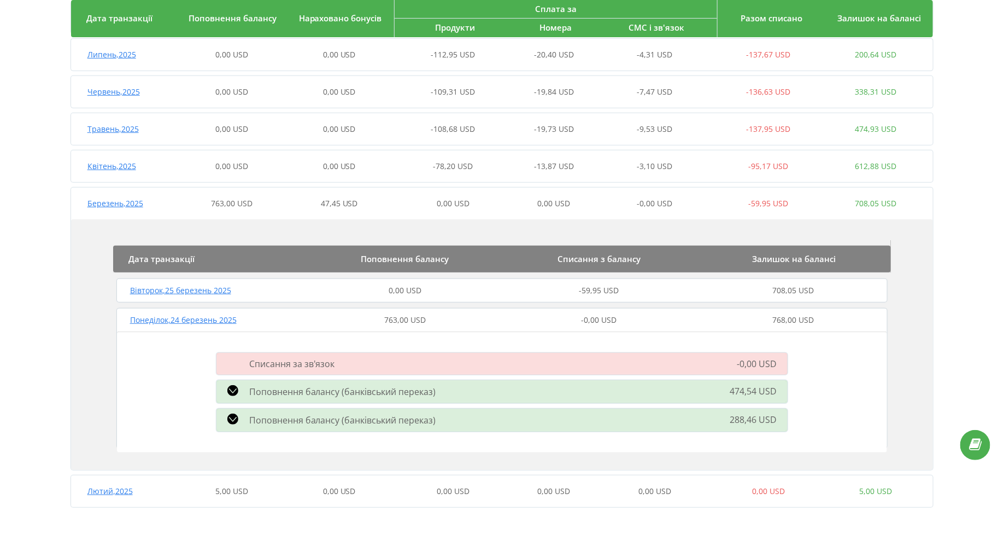
scroll to position [0, 0]
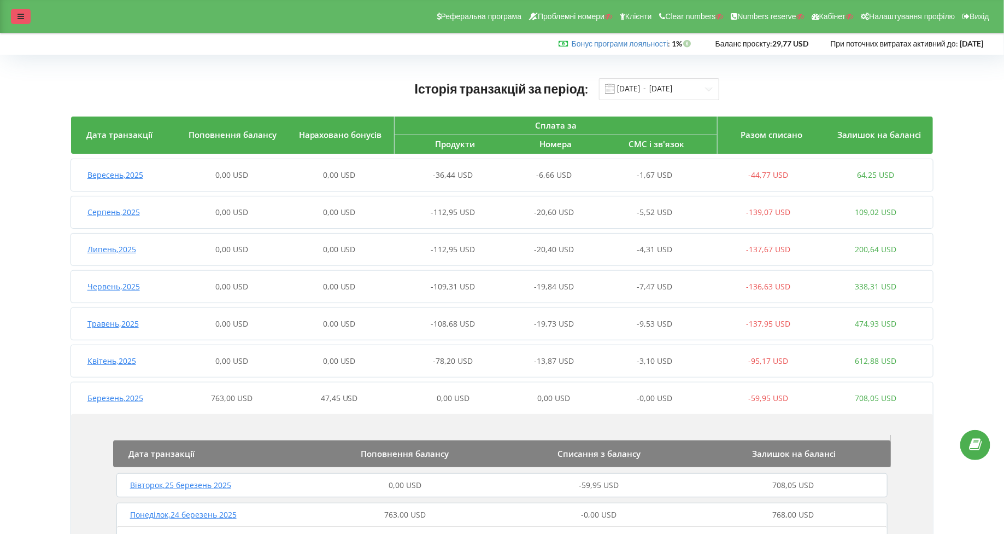
click at [23, 12] on div at bounding box center [21, 16] width 20 height 15
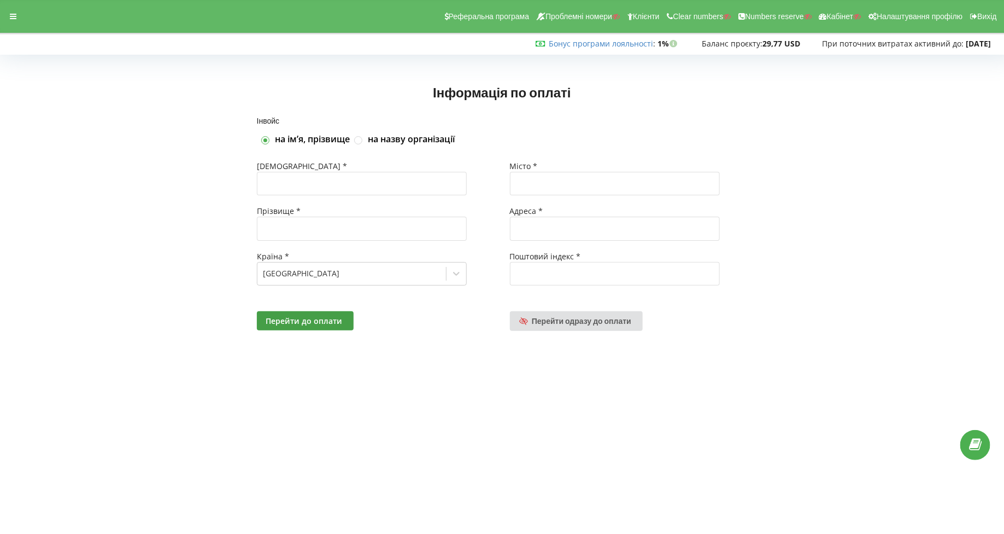
click at [319, 171] on div "Імʼя *" at bounding box center [376, 166] width 238 height 11
click at [319, 177] on input "text" at bounding box center [362, 184] width 210 height 24
type input "Яна"
click at [331, 238] on input "text" at bounding box center [362, 228] width 210 height 24
type input "К"
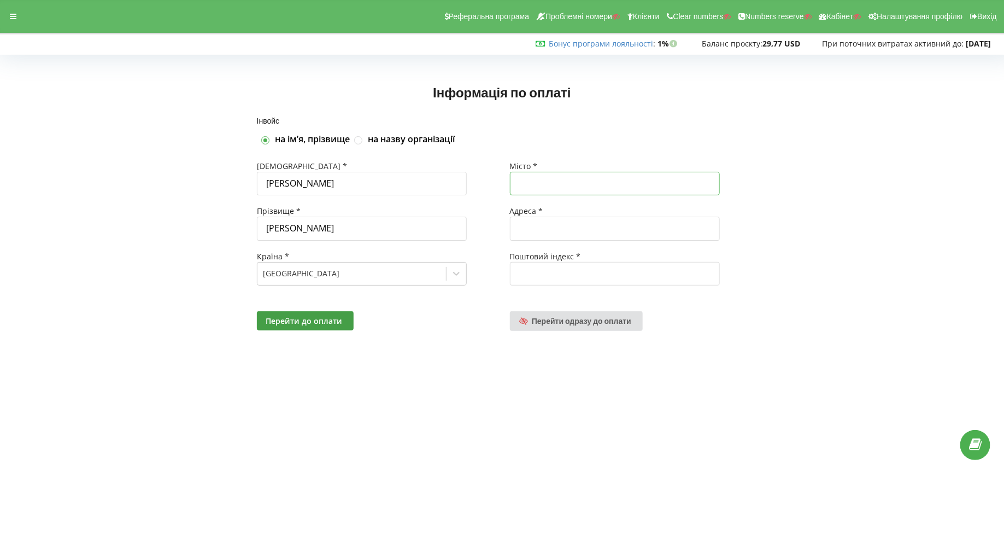
click at [553, 187] on input "text" at bounding box center [615, 184] width 210 height 24
type input "Чернігів"
click at [559, 229] on input "text" at bounding box center [615, 228] width 210 height 24
type input "Головна"
click at [572, 265] on input "text" at bounding box center [615, 274] width 210 height 24
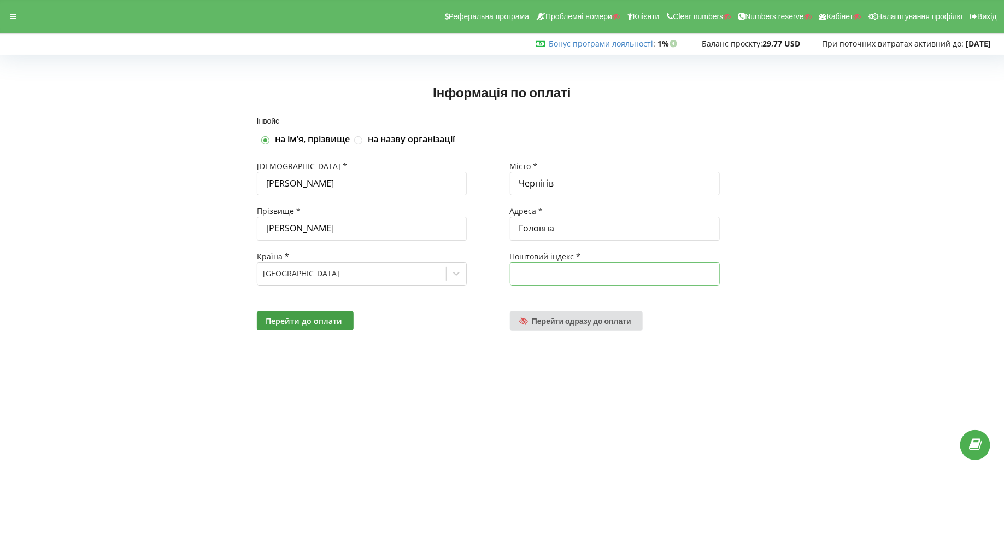
type input "14010"
click at [339, 318] on span "Перейти до оплати" at bounding box center [304, 320] width 77 height 10
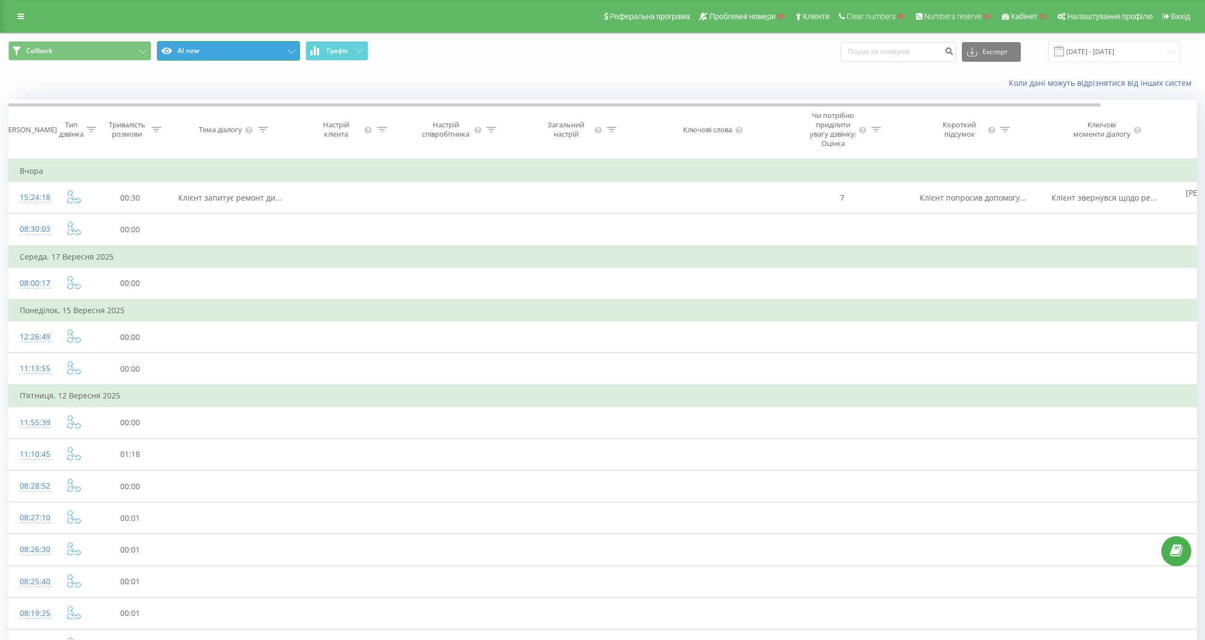
click at [188, 57] on button "AI new" at bounding box center [228, 51] width 143 height 20
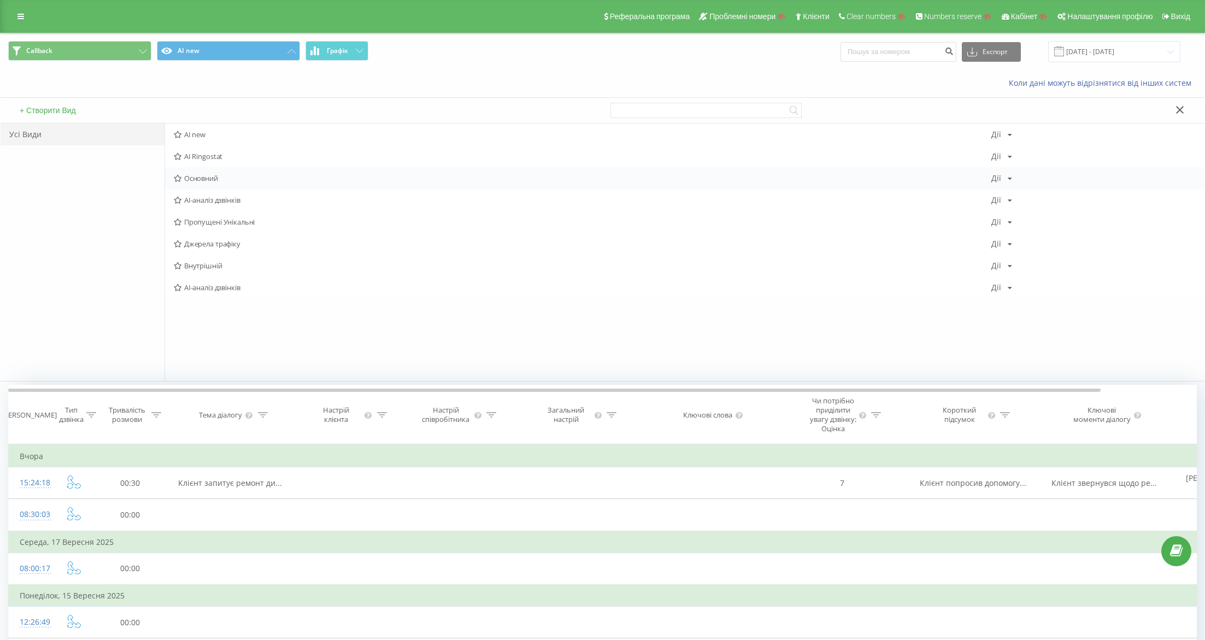
click at [207, 175] on span "Основний" at bounding box center [583, 178] width 818 height 8
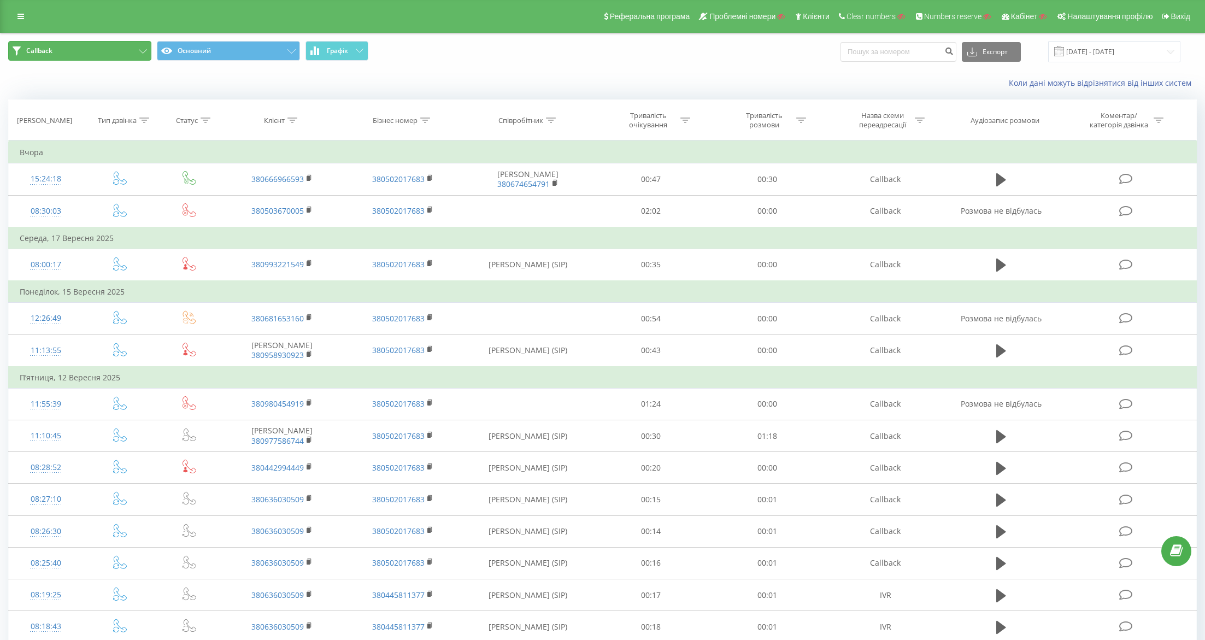
click at [103, 46] on button "Callback" at bounding box center [79, 51] width 143 height 20
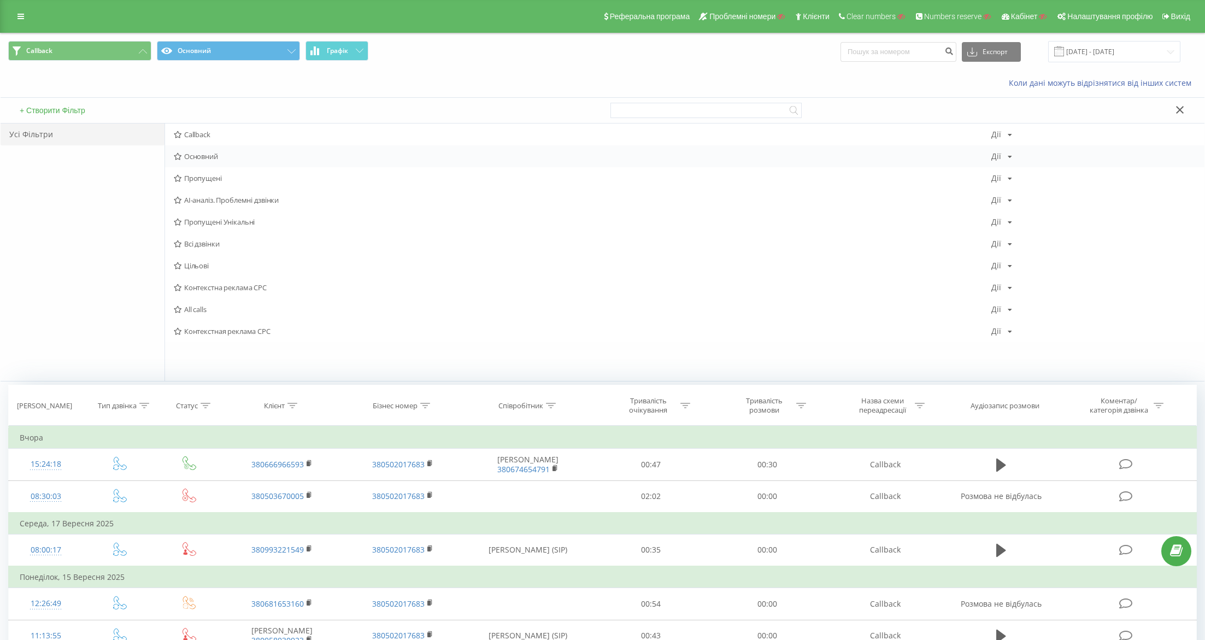
click at [201, 153] on span "Основний" at bounding box center [583, 157] width 818 height 8
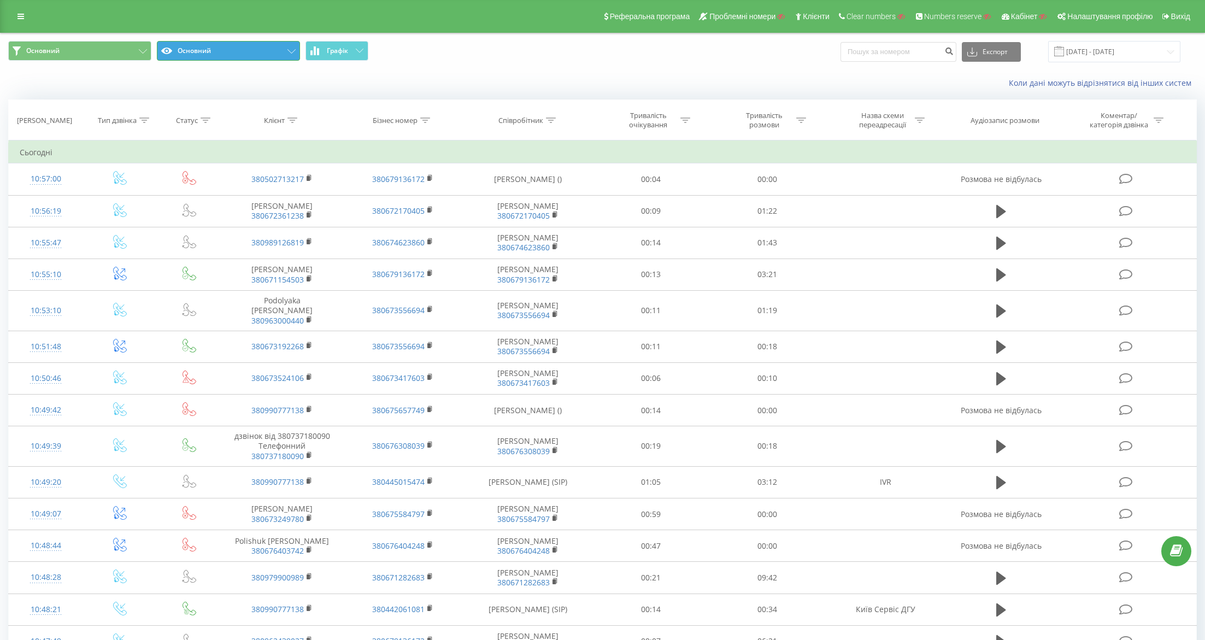
click at [243, 58] on button "Основний" at bounding box center [228, 51] width 143 height 20
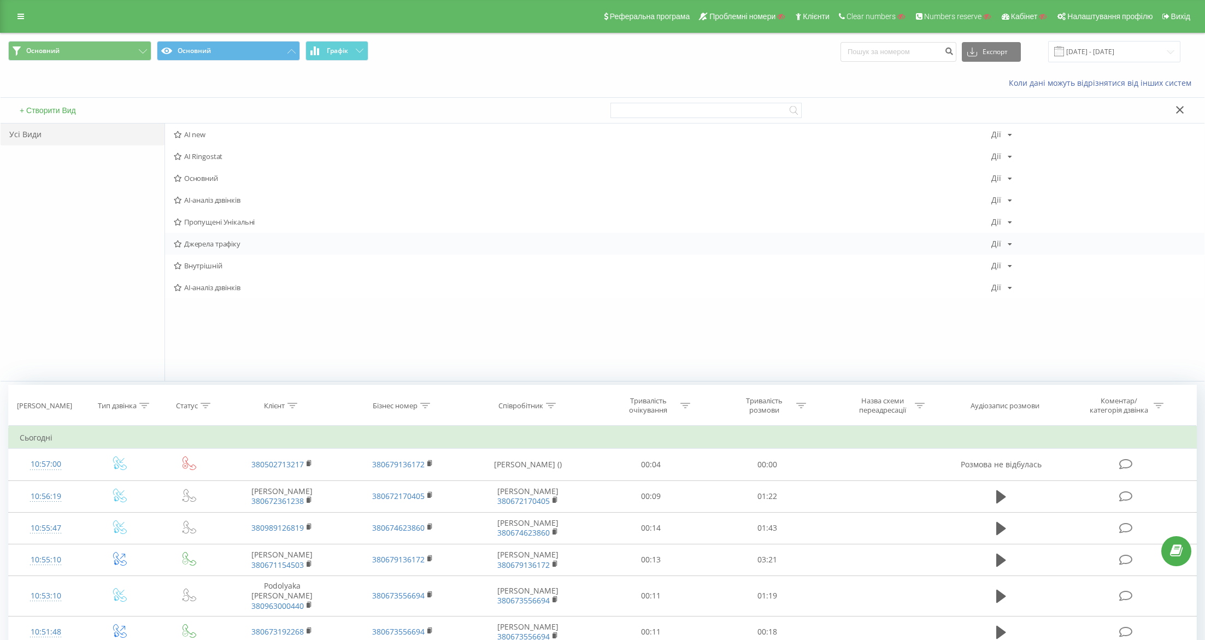
click at [235, 247] on span "Джерела трафіку" at bounding box center [583, 244] width 818 height 8
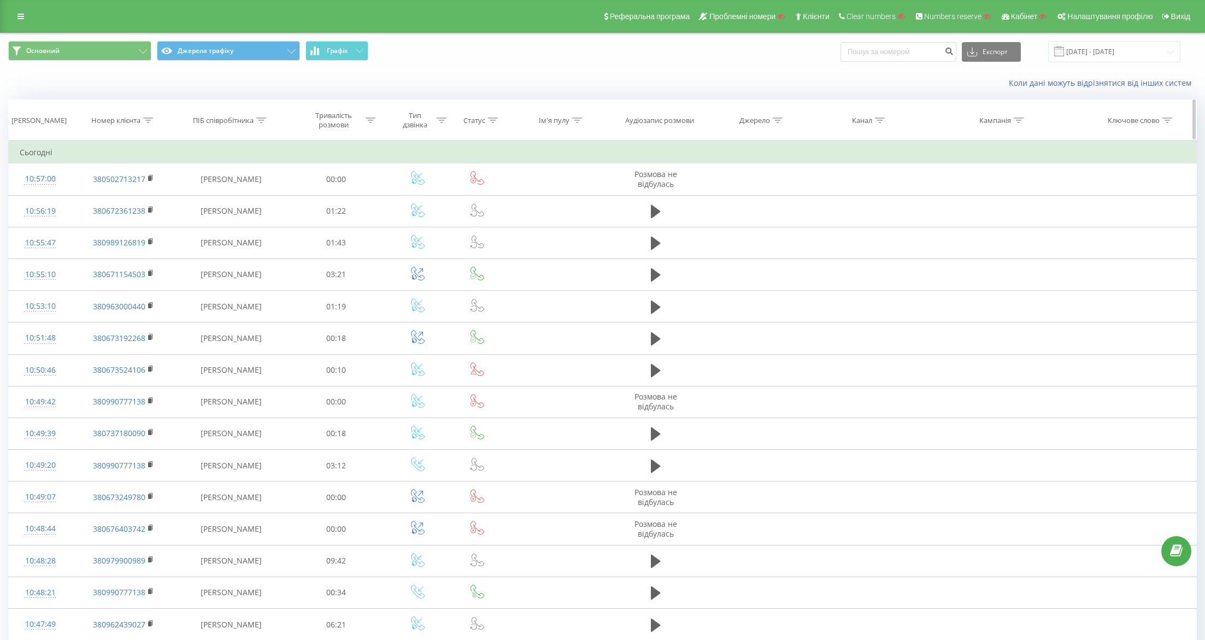
click at [552, 125] on th "Ім'я пулу" at bounding box center [556, 120] width 103 height 40
click at [546, 122] on div "Ім'я пулу" at bounding box center [554, 120] width 31 height 9
click at [540, 196] on input "text" at bounding box center [557, 198] width 96 height 19
paste input "mir-nasosov.com.ua"
click at [584, 220] on span "OK" at bounding box center [580, 220] width 31 height 17
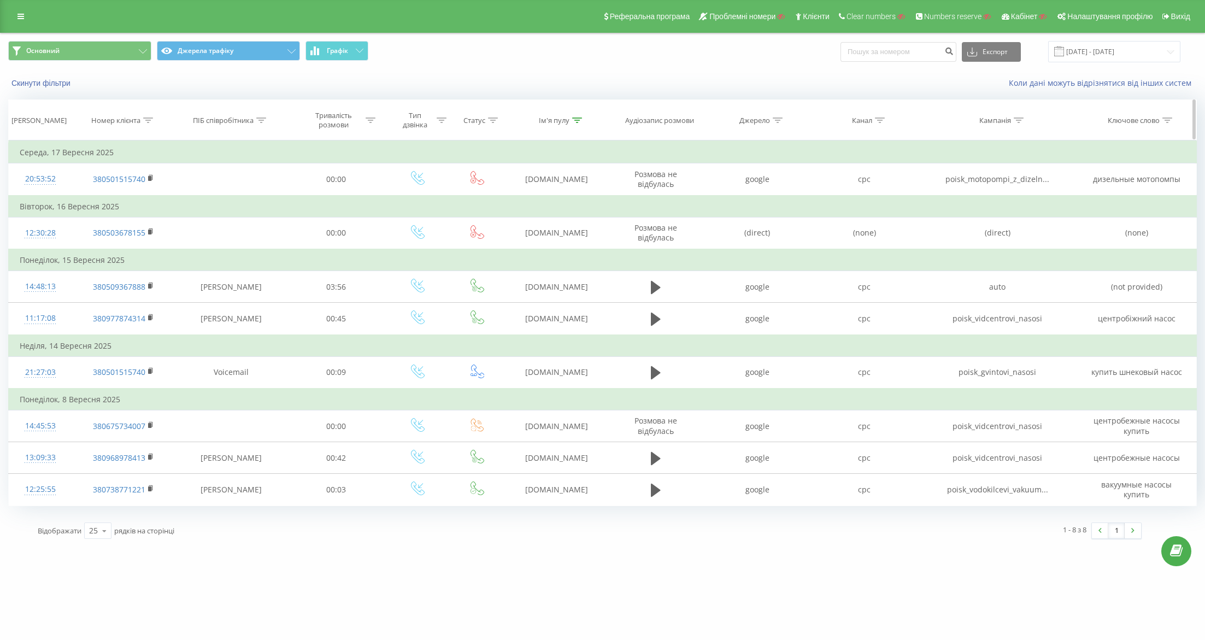
click at [558, 116] on div "Ім'я пулу" at bounding box center [554, 120] width 31 height 9
click at [531, 195] on input "mir-nasosov.com.ua" at bounding box center [557, 198] width 96 height 19
paste input "shop.dalgakiran"
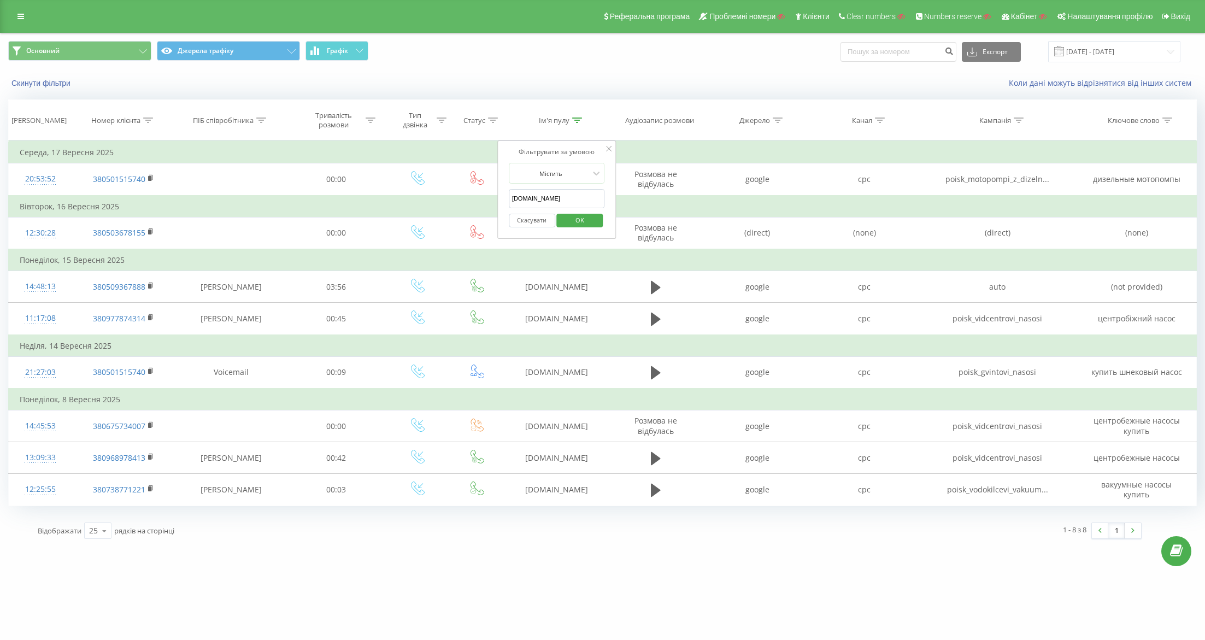
type input "shop.dalgakiran.ua"
click at [572, 220] on span "OK" at bounding box center [580, 220] width 31 height 17
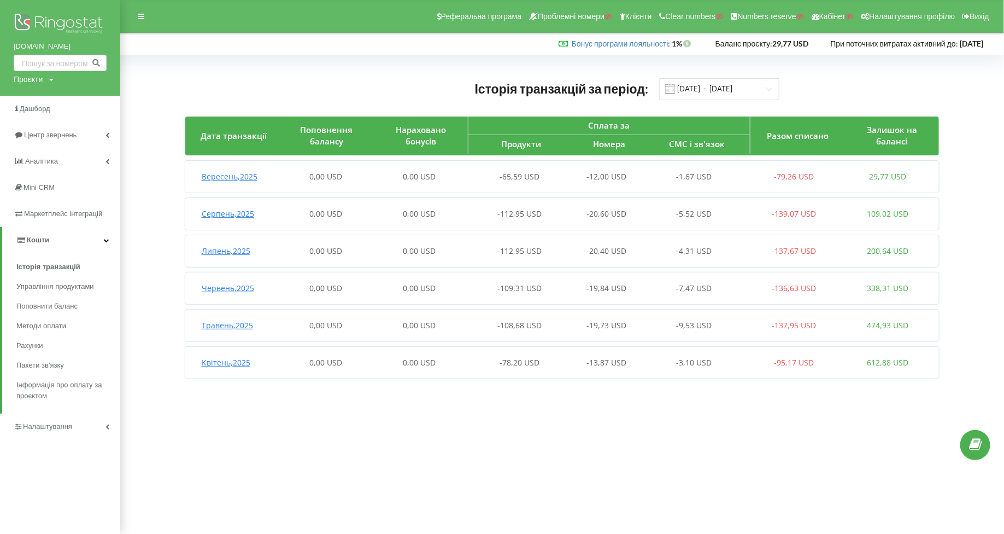
click at [32, 80] on div "Проєкти" at bounding box center [28, 79] width 29 height 11
click at [35, 100] on input "text" at bounding box center [47, 102] width 55 height 16
paste input "voldish.com"
type input "voldish.com"
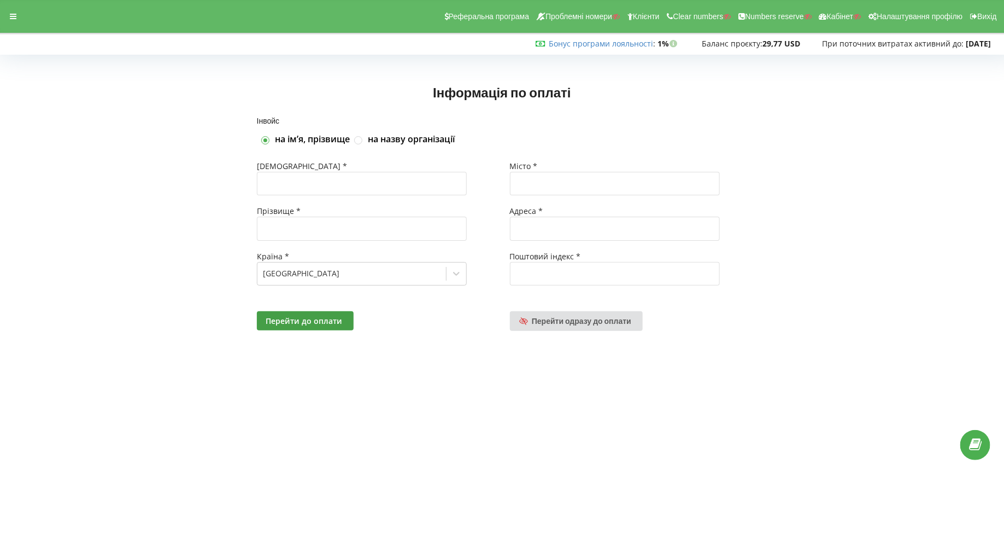
click at [16, 20] on icon at bounding box center [13, 17] width 7 height 8
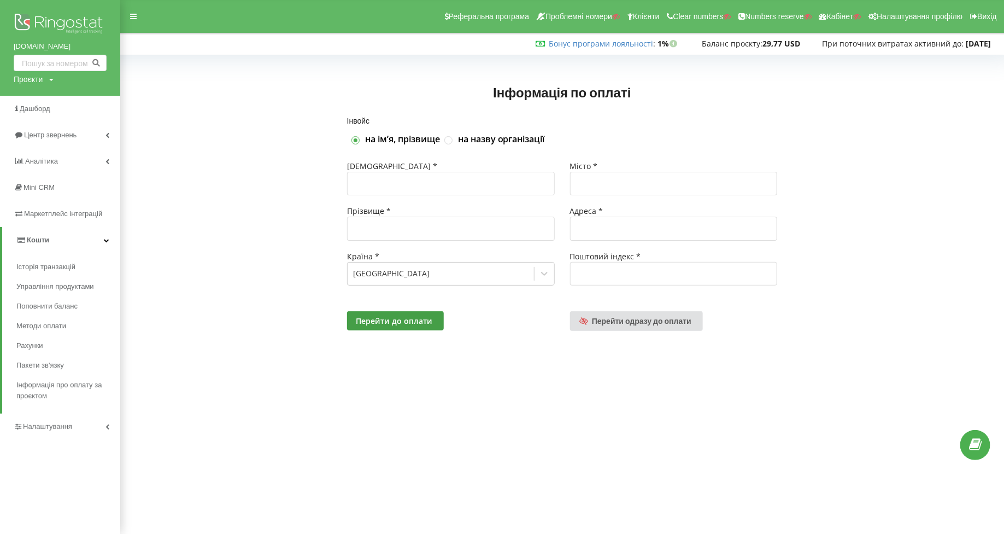
drag, startPoint x: 10, startPoint y: 45, endPoint x: 102, endPoint y: 45, distance: 92.4
click at [102, 45] on div "[DOMAIN_NAME] Проєкти Пошук" at bounding box center [60, 48] width 120 height 96
copy link "[DOMAIN_NAME]"
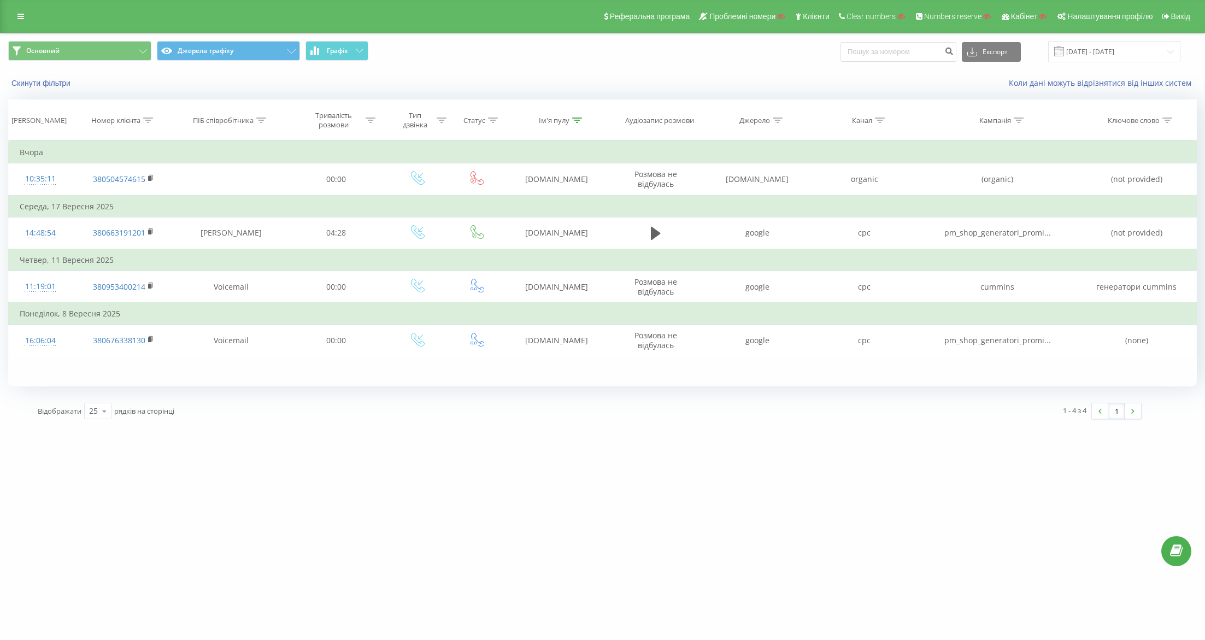
click at [27, 30] on div "Реферальна програма Проблемні номери Клієнти Clear numbers Numbers reserve Кабі…" at bounding box center [602, 16] width 1205 height 33
click at [24, 26] on div "Реферальна програма Проблемні номери Клієнти Clear numbers Numbers reserve Кабі…" at bounding box center [602, 16] width 1205 height 33
click at [23, 25] on div "Реферальна програма Проблемні номери Клієнти Clear numbers Numbers reserve Кабі…" at bounding box center [602, 16] width 1205 height 33
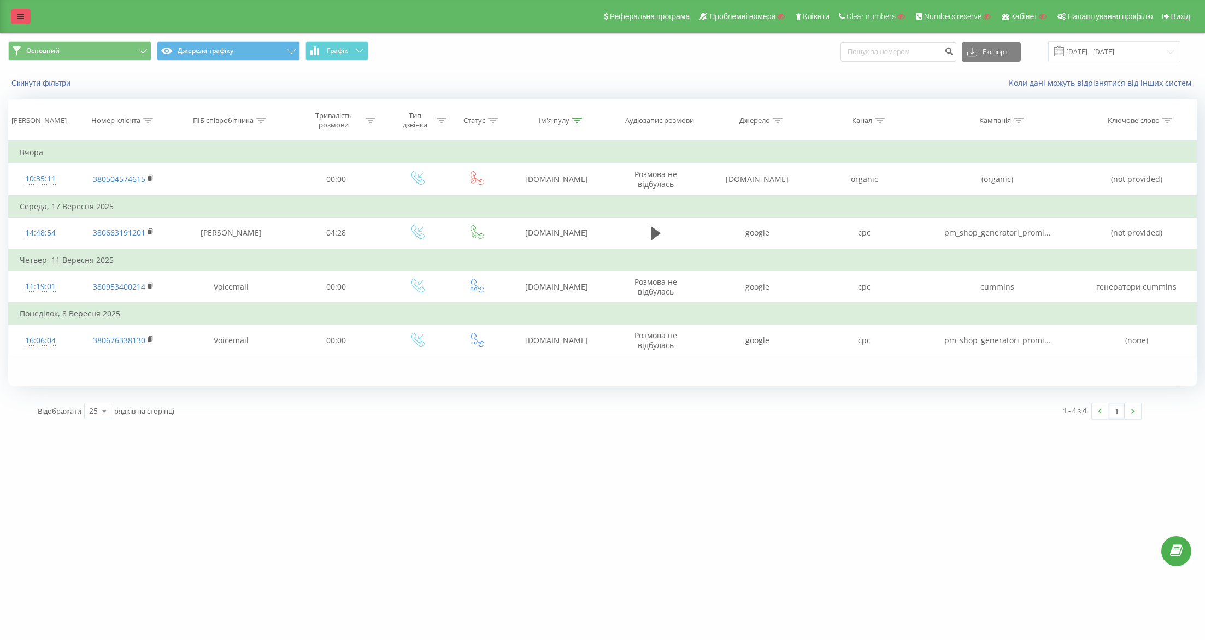
click at [21, 20] on icon at bounding box center [20, 17] width 7 height 8
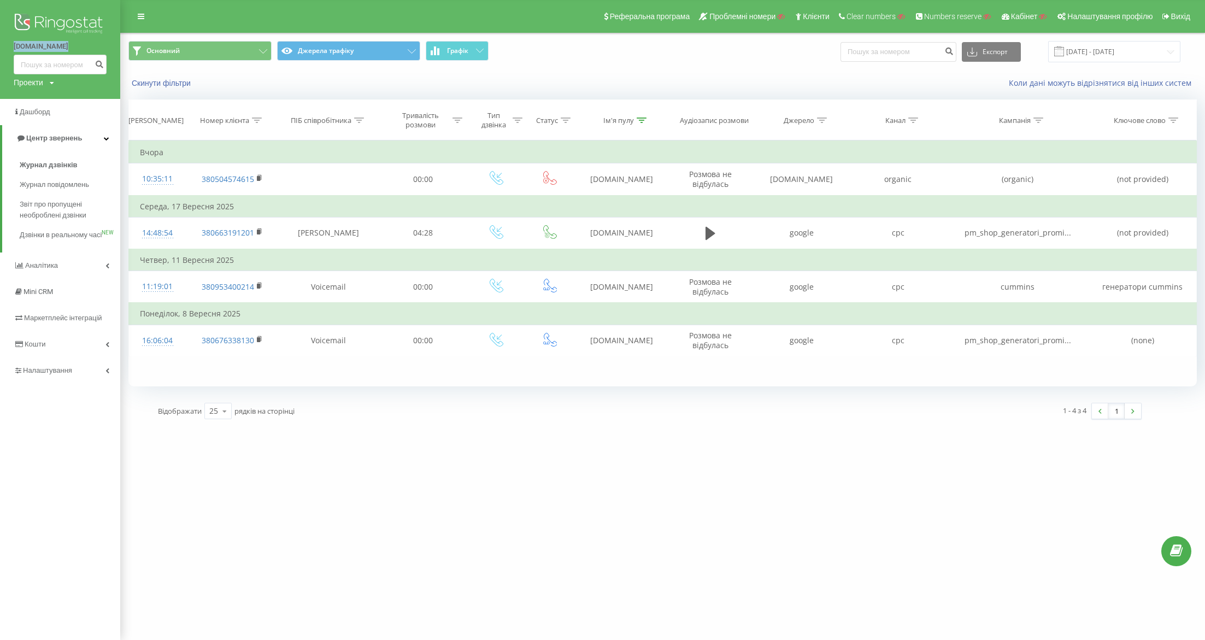
drag, startPoint x: 10, startPoint y: 44, endPoint x: 85, endPoint y: 44, distance: 74.9
click at [85, 44] on div "Dalgakiran.ua Проекти Пошук" at bounding box center [60, 49] width 120 height 99
copy link "Dalgakiran.ua"
click at [46, 236] on span "Дзвінки в реальному часі" at bounding box center [61, 241] width 83 height 22
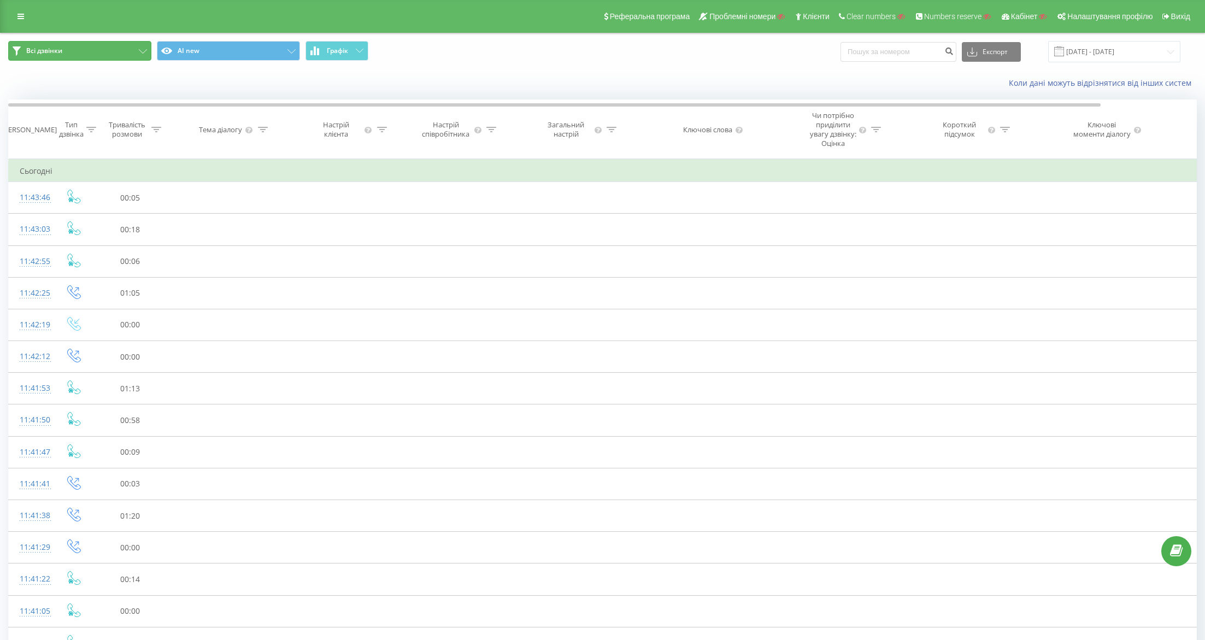
click at [119, 53] on button "Всі дзвінки" at bounding box center [79, 51] width 143 height 20
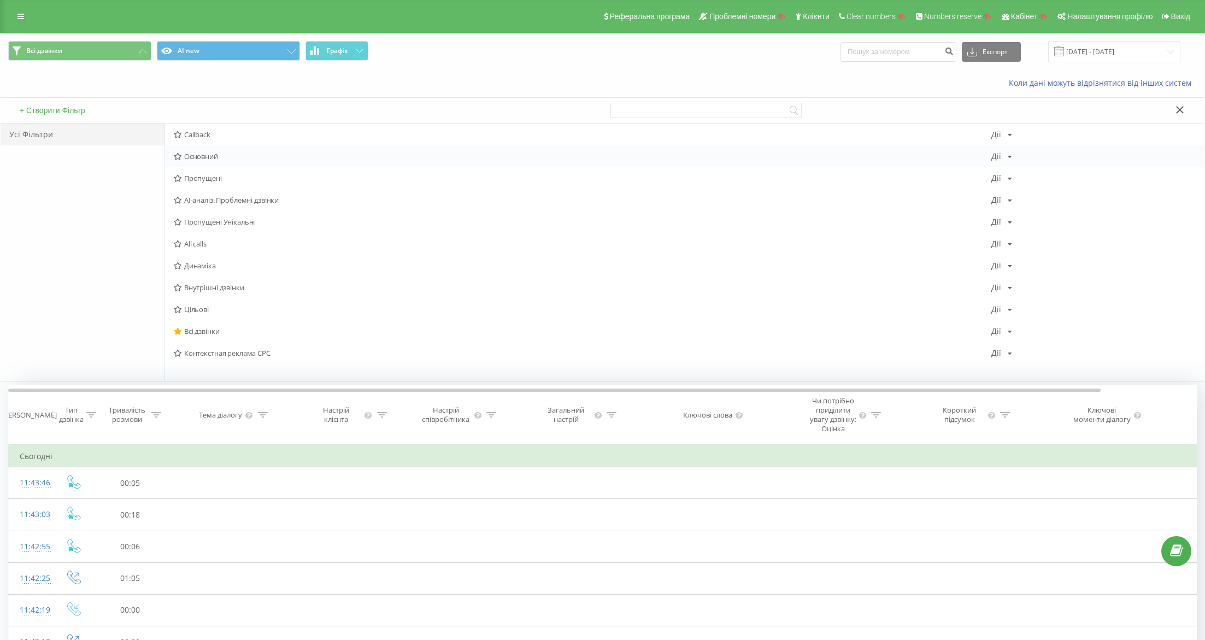
click at [216, 154] on span "Основний" at bounding box center [583, 157] width 818 height 8
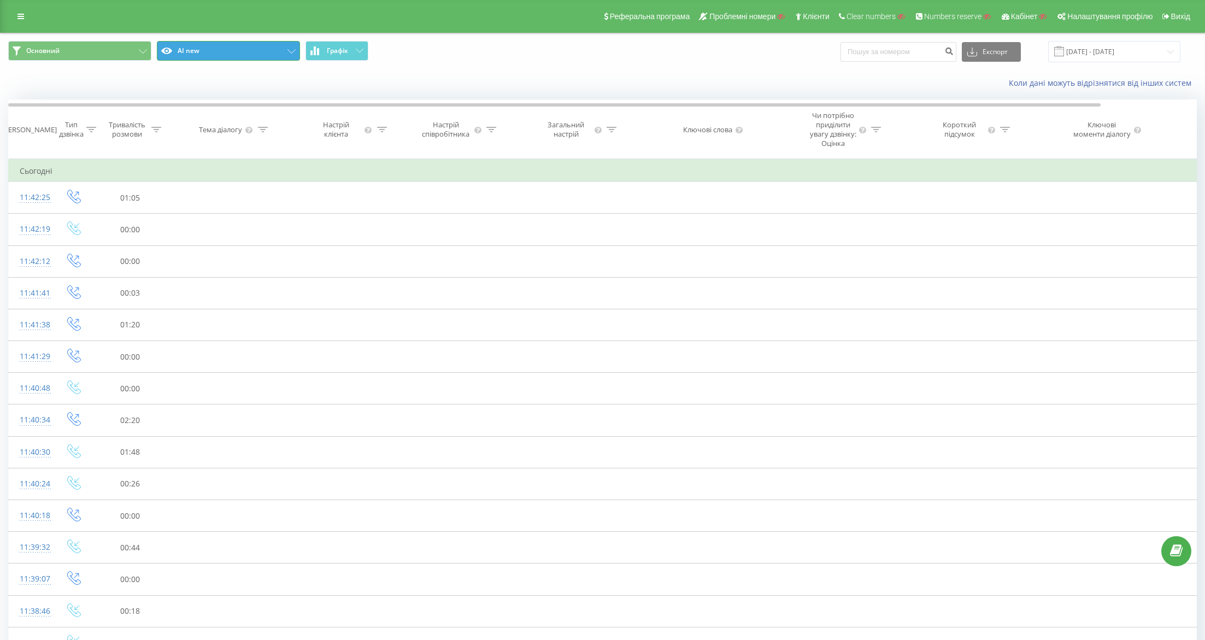
click at [216, 54] on button "AI new" at bounding box center [228, 51] width 143 height 20
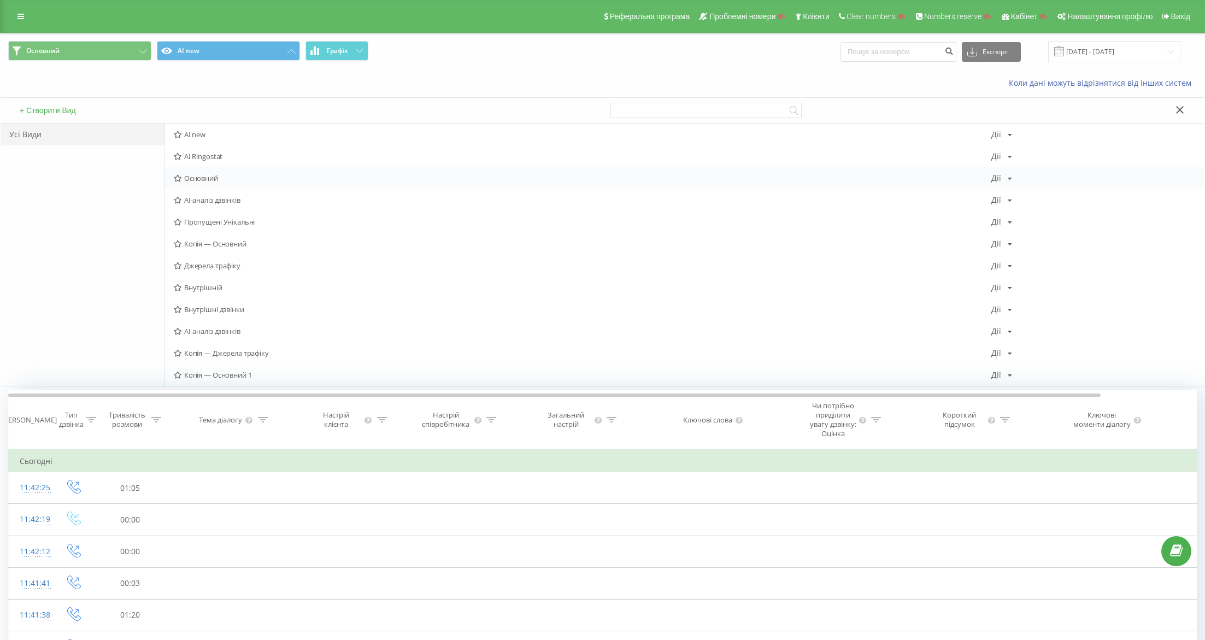
click at [216, 174] on span "Основний" at bounding box center [583, 178] width 818 height 8
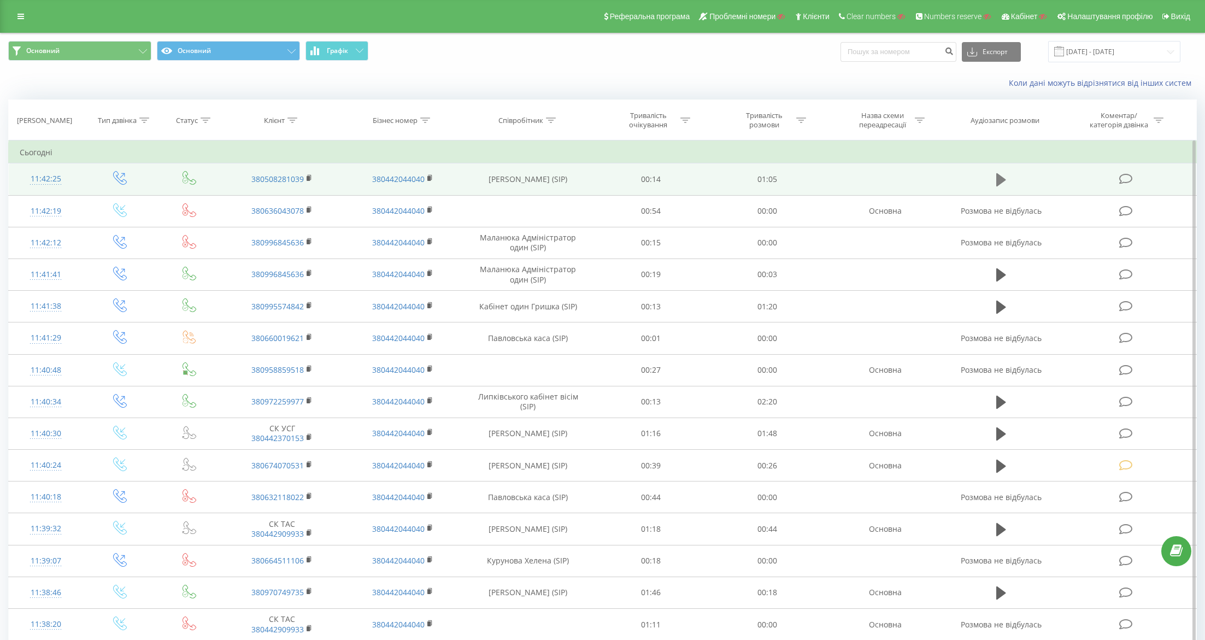
click at [993, 178] on td at bounding box center [1002, 179] width 112 height 32
click at [1006, 179] on icon at bounding box center [1002, 179] width 10 height 15
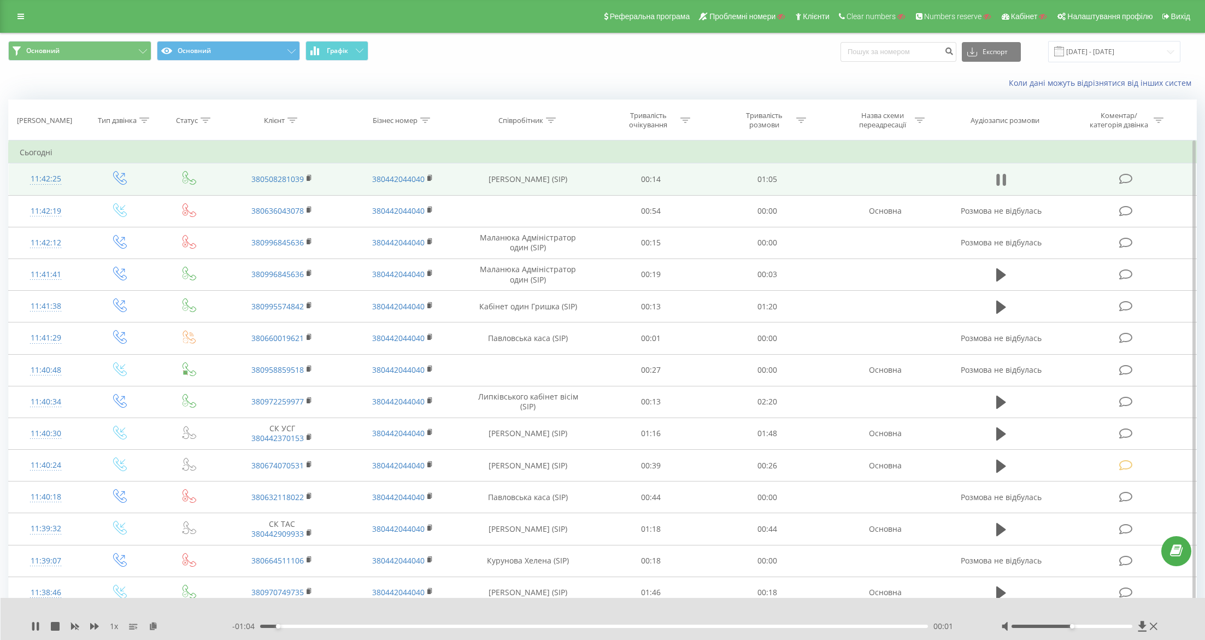
click at [1003, 182] on icon at bounding box center [1002, 179] width 10 height 15
click at [991, 180] on td at bounding box center [1002, 179] width 112 height 32
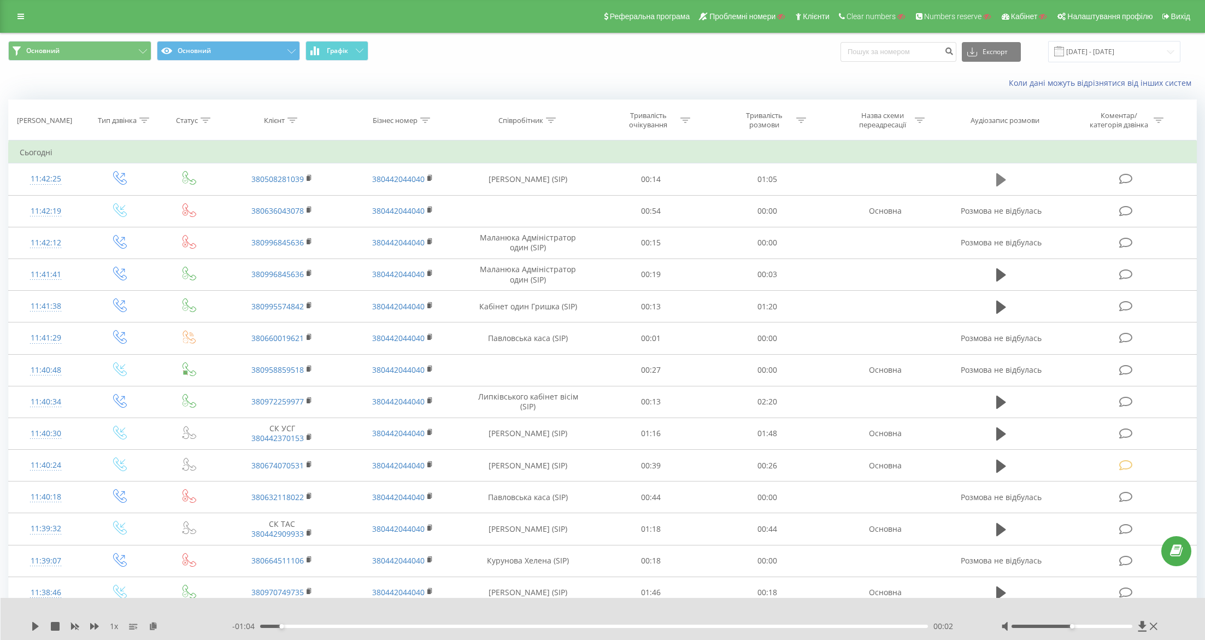
click at [1003, 175] on icon at bounding box center [1002, 179] width 10 height 15
click at [1003, 176] on icon at bounding box center [1002, 179] width 10 height 15
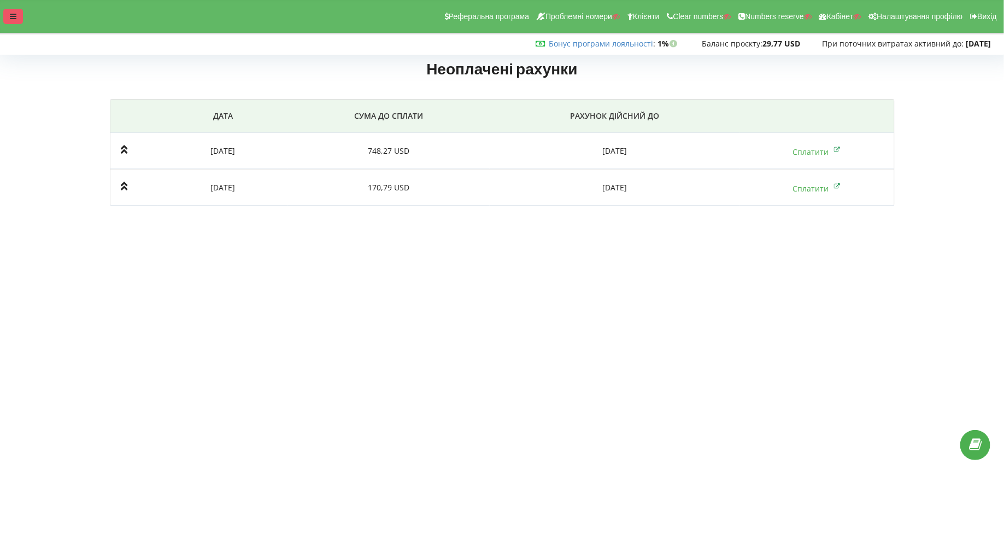
drag, startPoint x: 0, startPoint y: 0, endPoint x: 9, endPoint y: 20, distance: 22.3
click at [9, 20] on div at bounding box center [13, 16] width 20 height 15
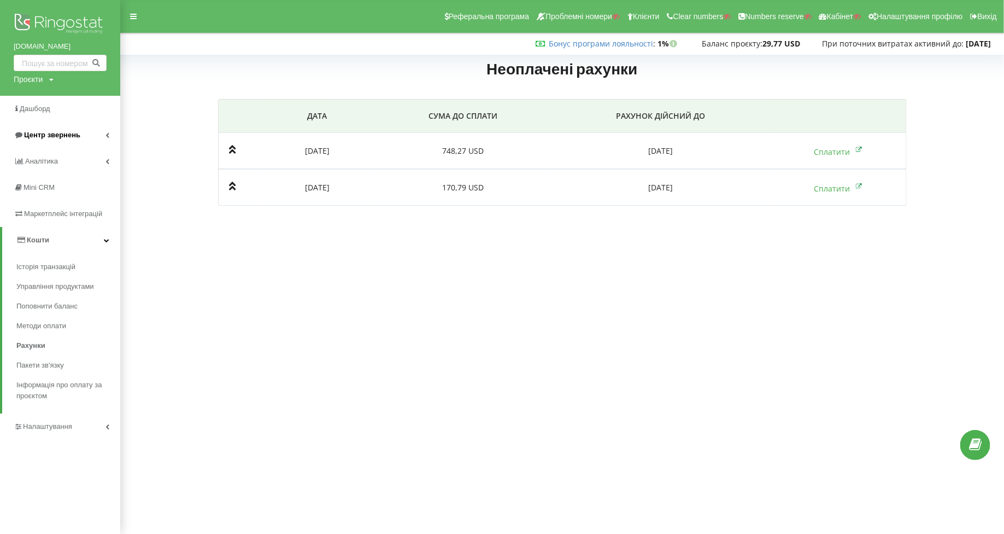
click at [60, 136] on span "Центр звернень" at bounding box center [52, 135] width 56 height 8
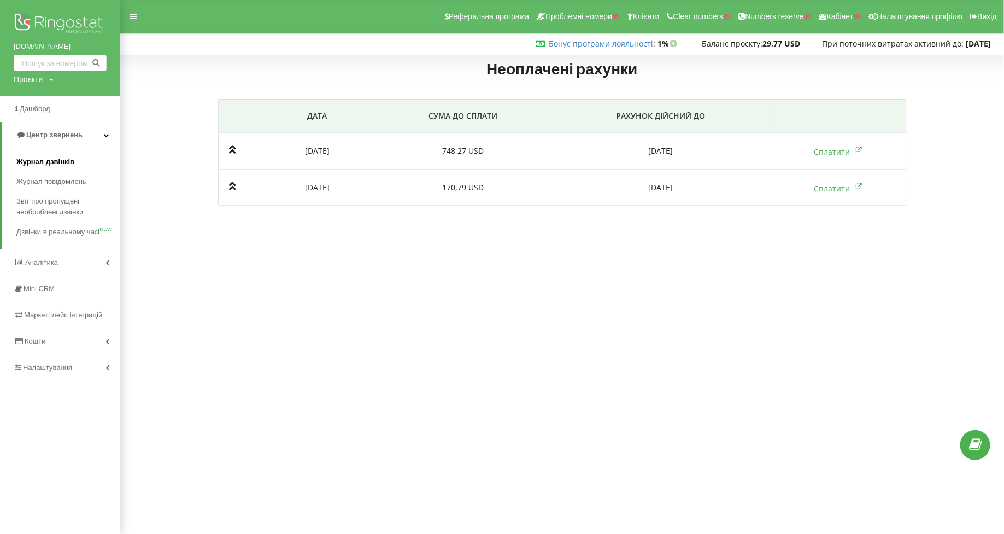
click at [45, 160] on span "Журнал дзвінків" at bounding box center [45, 161] width 58 height 11
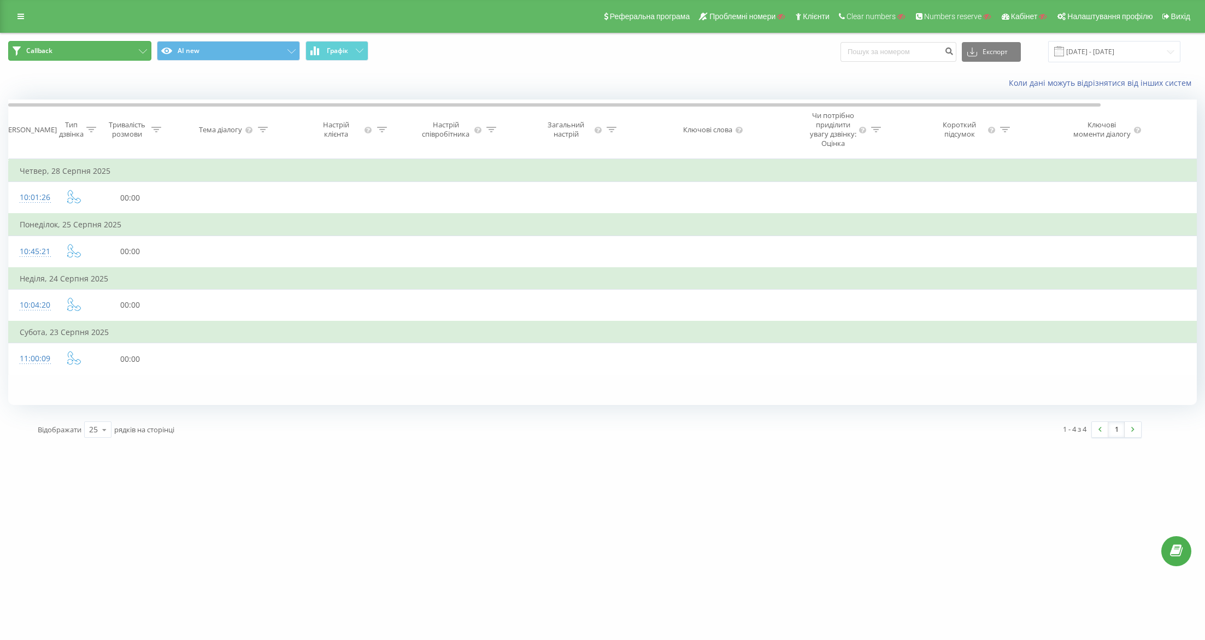
click at [108, 42] on button "Callback" at bounding box center [79, 51] width 143 height 20
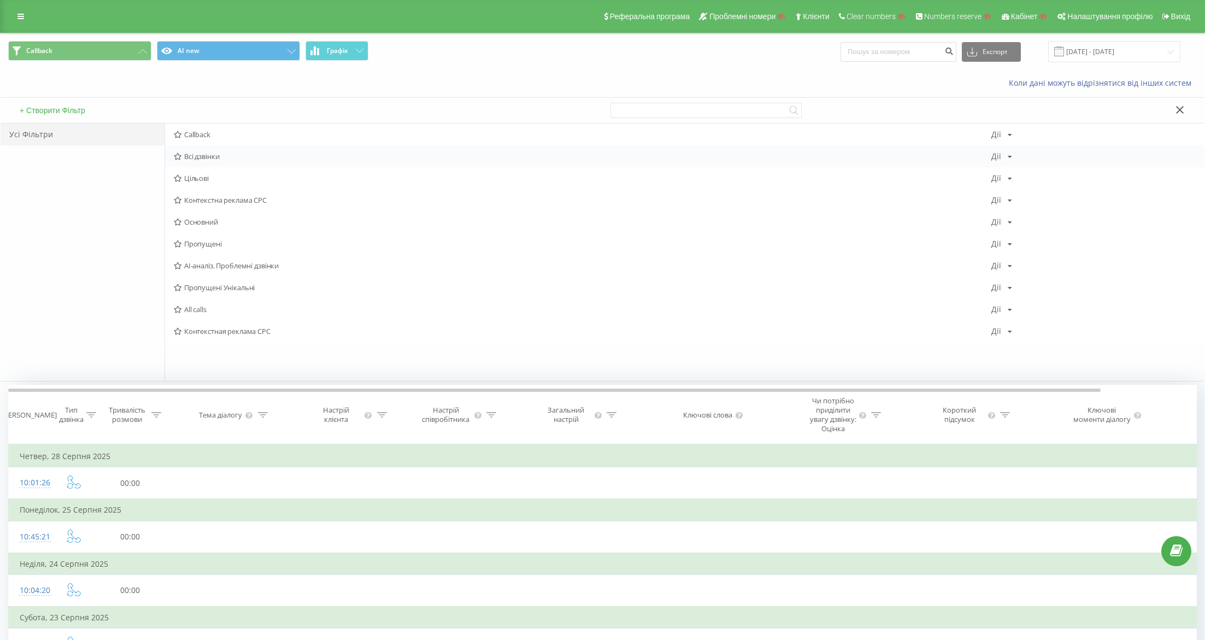
click at [196, 145] on div "Всі дзвінки [PERSON_NAME] Копіювати Видалити За замовчуванням Поділитися" at bounding box center [685, 156] width 1040 height 22
click at [196, 148] on div "Всі дзвінки [PERSON_NAME] Копіювати Видалити За замовчуванням Поділитися" at bounding box center [685, 156] width 1040 height 22
click at [214, 154] on span "Всі дзвінки" at bounding box center [583, 157] width 818 height 8
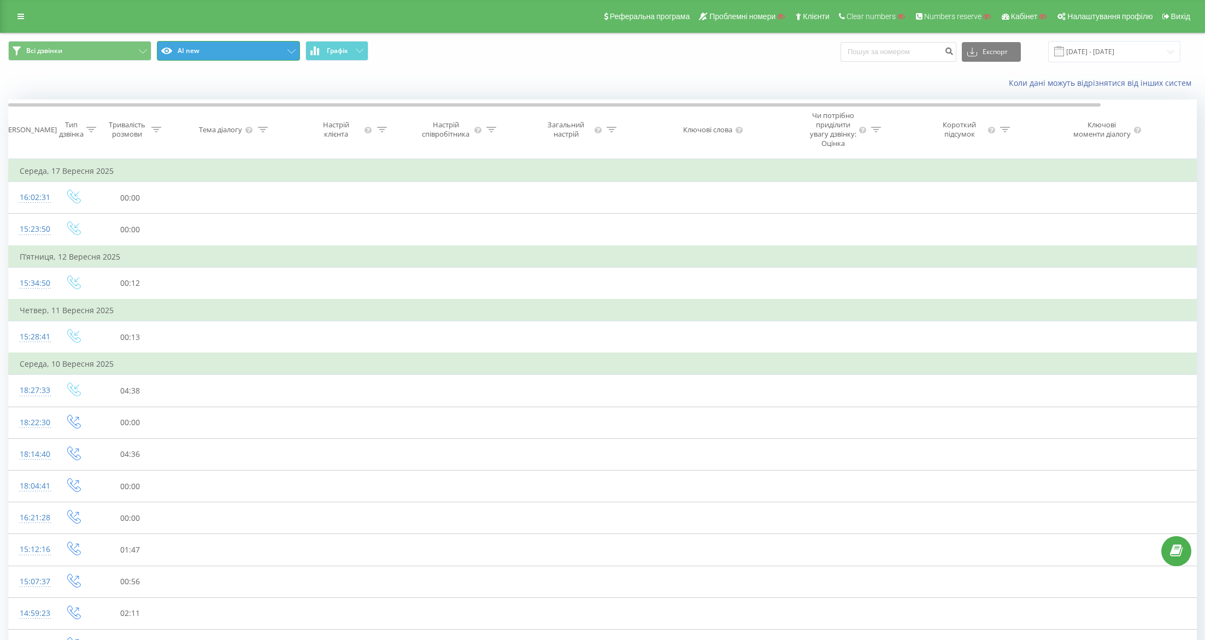
click at [198, 41] on button "AI new" at bounding box center [228, 51] width 143 height 20
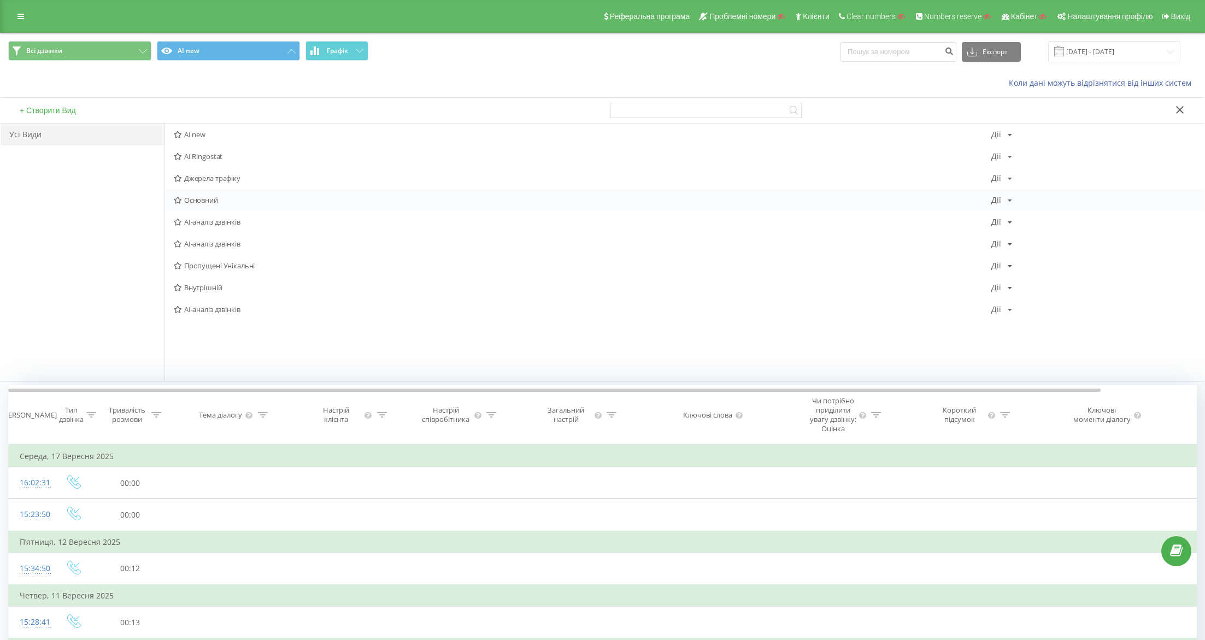
click at [207, 194] on div "Основний Дії Редагувати Копіювати Видалити За замовчуванням Поділитися" at bounding box center [685, 200] width 1040 height 22
click at [218, 198] on span "Основний" at bounding box center [583, 200] width 818 height 8
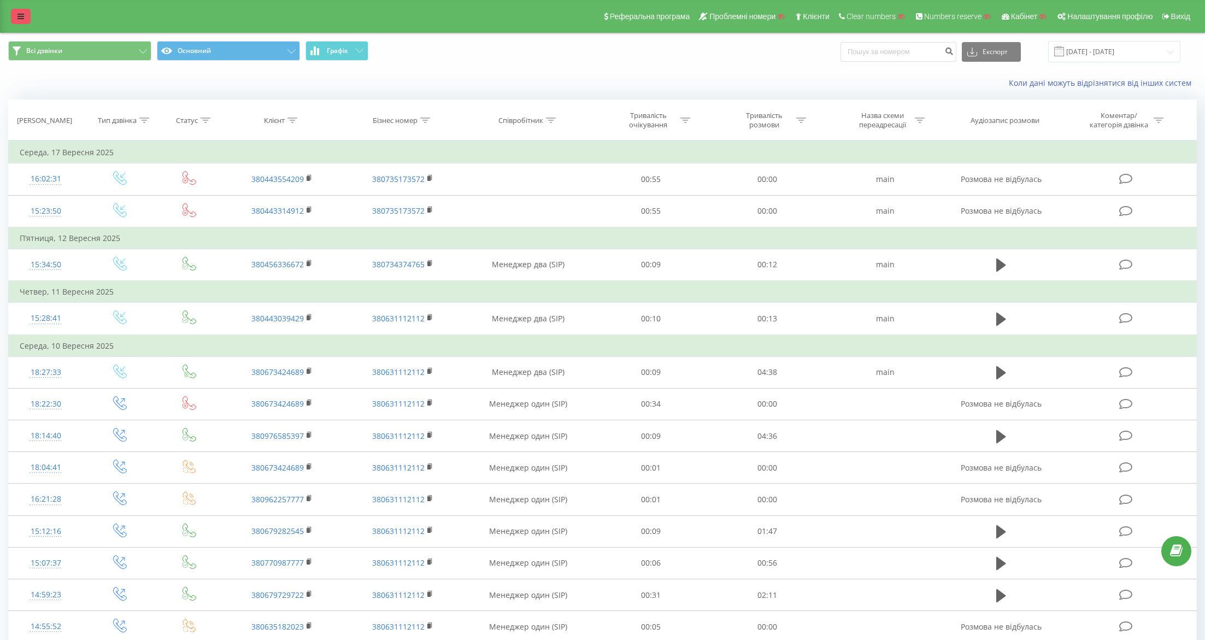
click at [21, 21] on link at bounding box center [21, 16] width 20 height 15
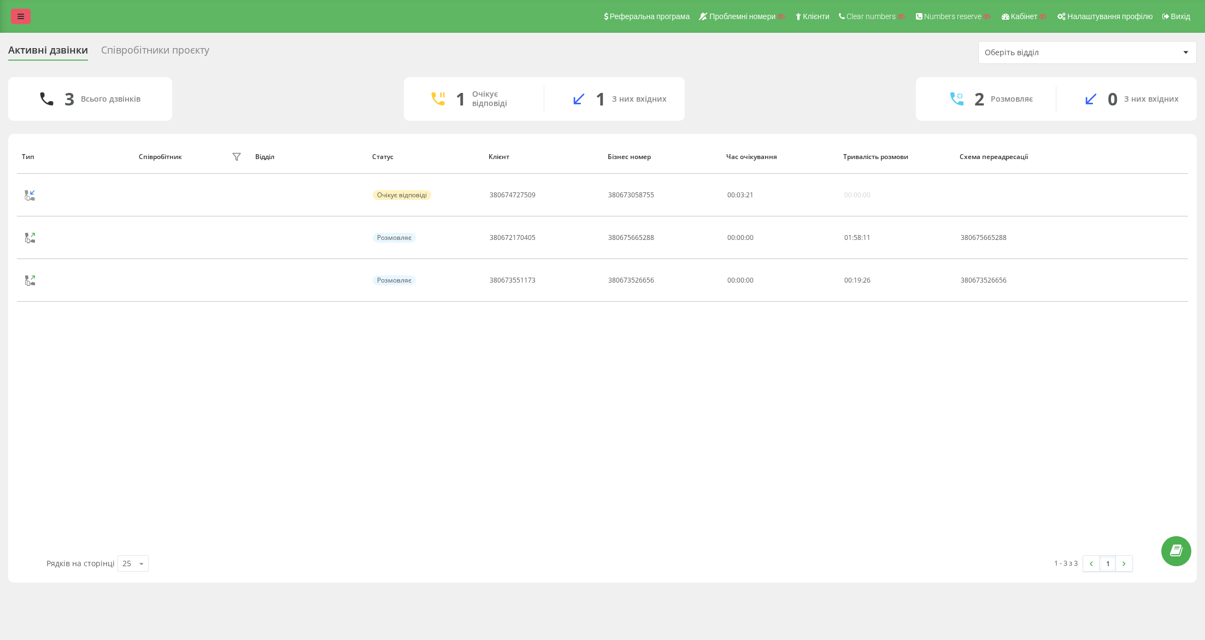
click at [13, 18] on link at bounding box center [21, 16] width 20 height 15
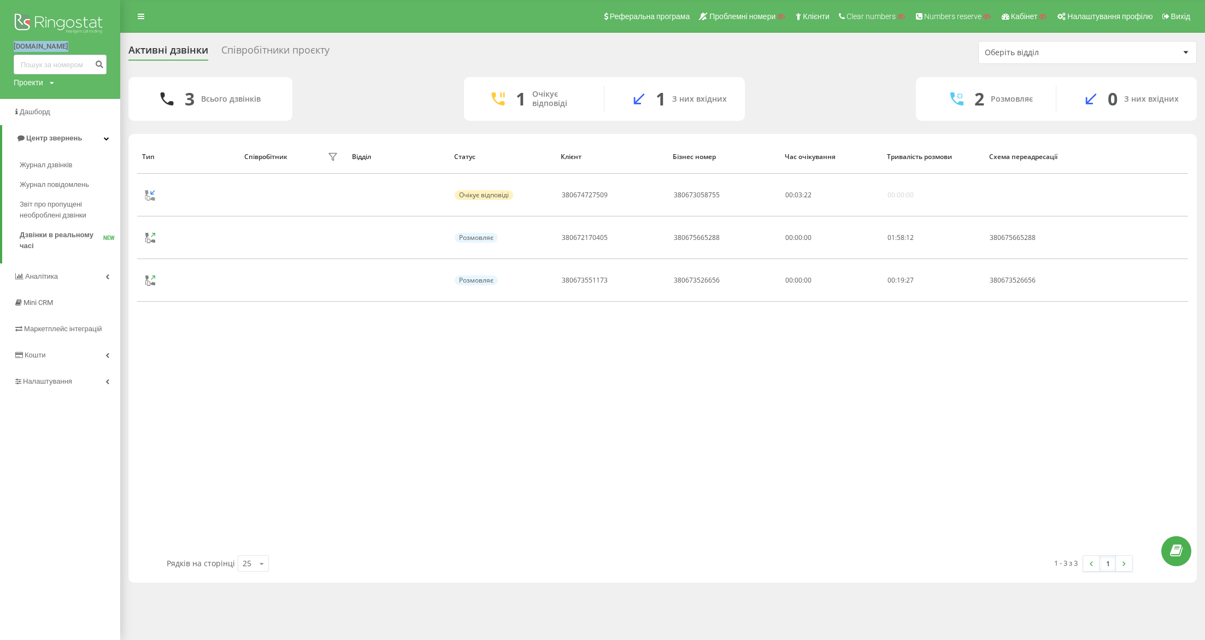
drag, startPoint x: 12, startPoint y: 46, endPoint x: 81, endPoint y: 46, distance: 69.4
click at [81, 46] on div "[DOMAIN_NAME] Проекти Пошук" at bounding box center [60, 49] width 120 height 99
copy link "[DOMAIN_NAME]"
click at [37, 79] on div "Проекти" at bounding box center [29, 82] width 30 height 11
click at [37, 98] on input "text" at bounding box center [44, 99] width 55 height 16
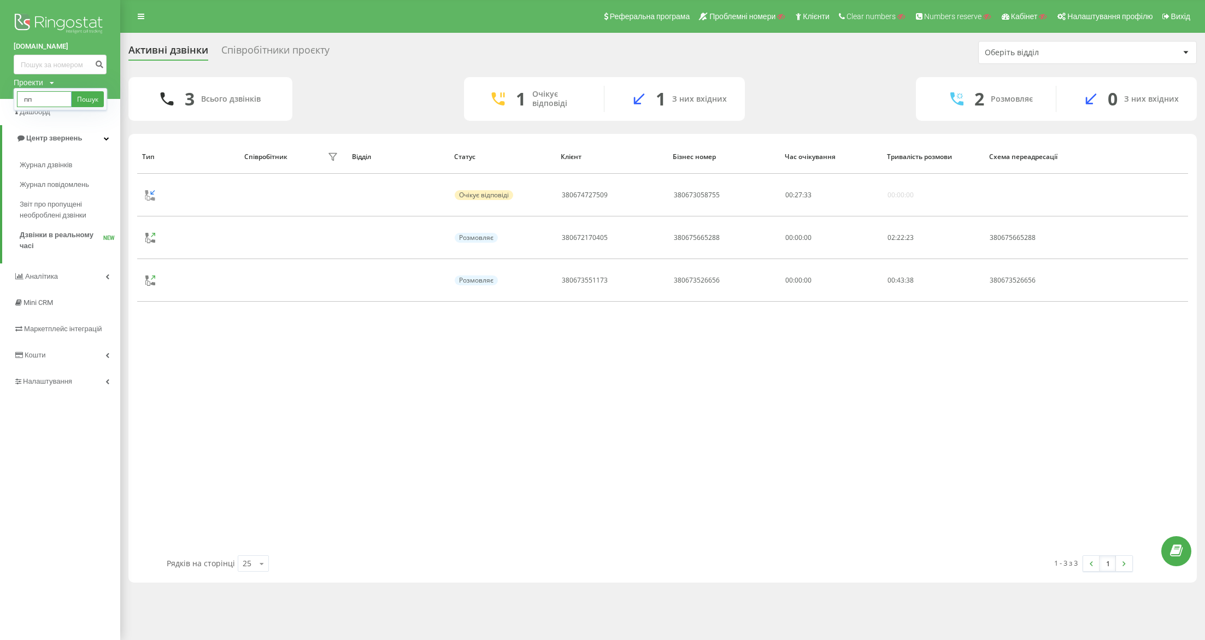
type input "п"
type input "[DOMAIN_NAME]"
click at [92, 96] on link "Пошук" at bounding box center [88, 99] width 32 height 16
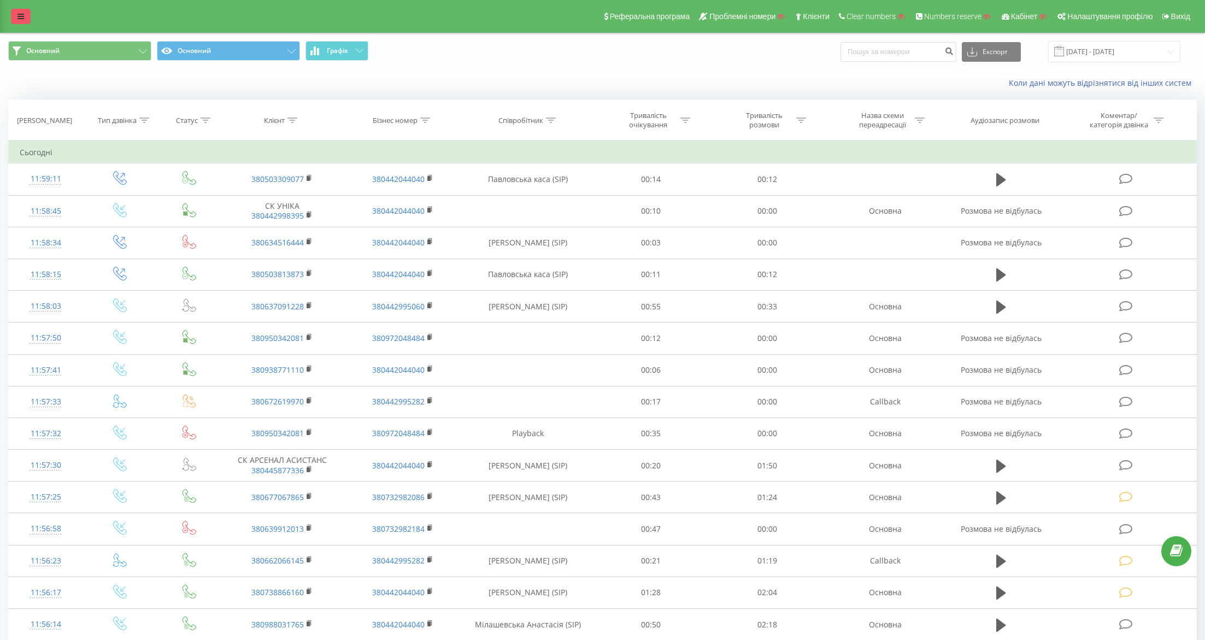
click at [20, 10] on link at bounding box center [21, 16] width 20 height 15
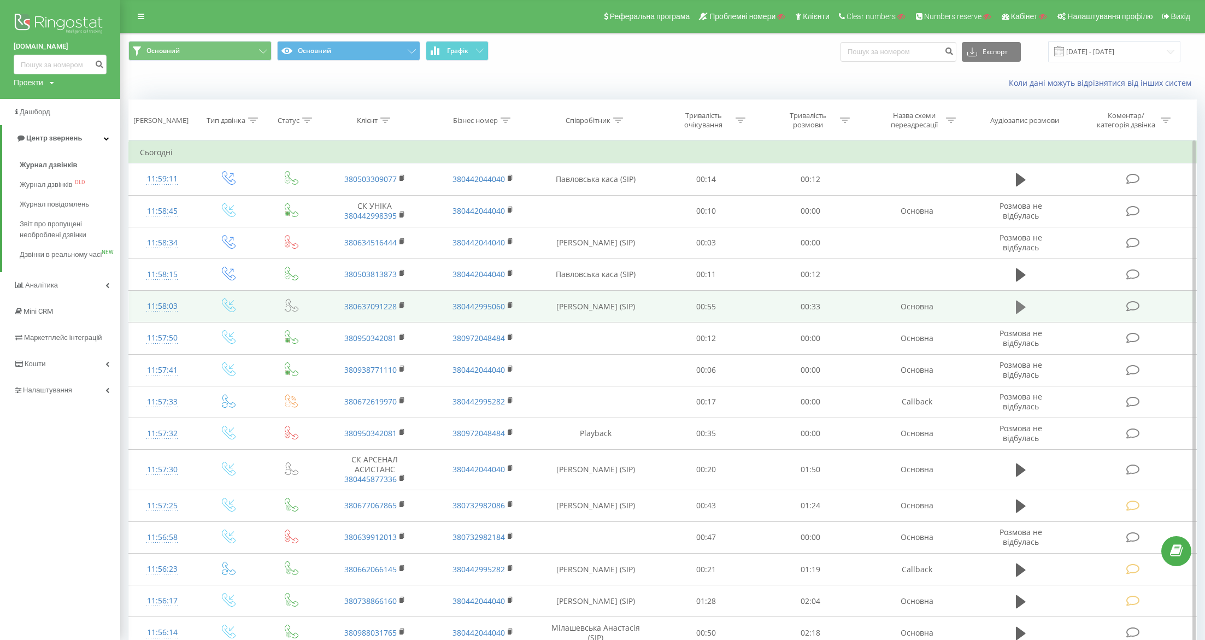
click at [1020, 300] on icon at bounding box center [1021, 307] width 10 height 15
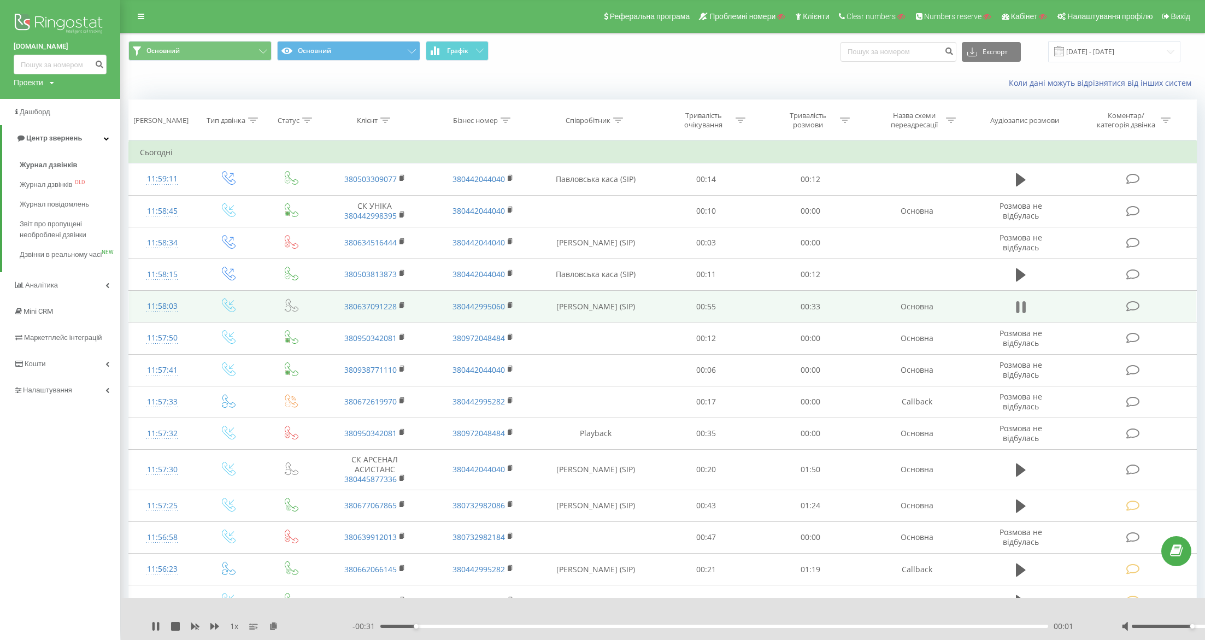
click at [1023, 304] on icon at bounding box center [1024, 307] width 3 height 12
click at [67, 166] on span "Журнал дзвінків" at bounding box center [49, 165] width 58 height 11
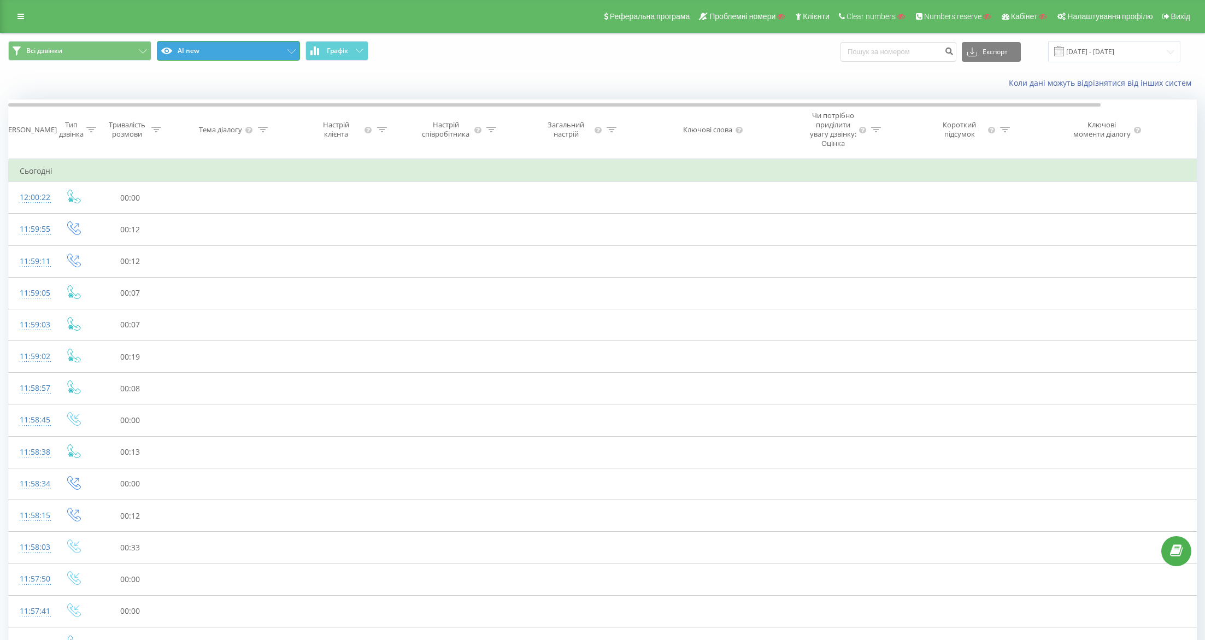
click at [220, 43] on button "AI new" at bounding box center [228, 51] width 143 height 20
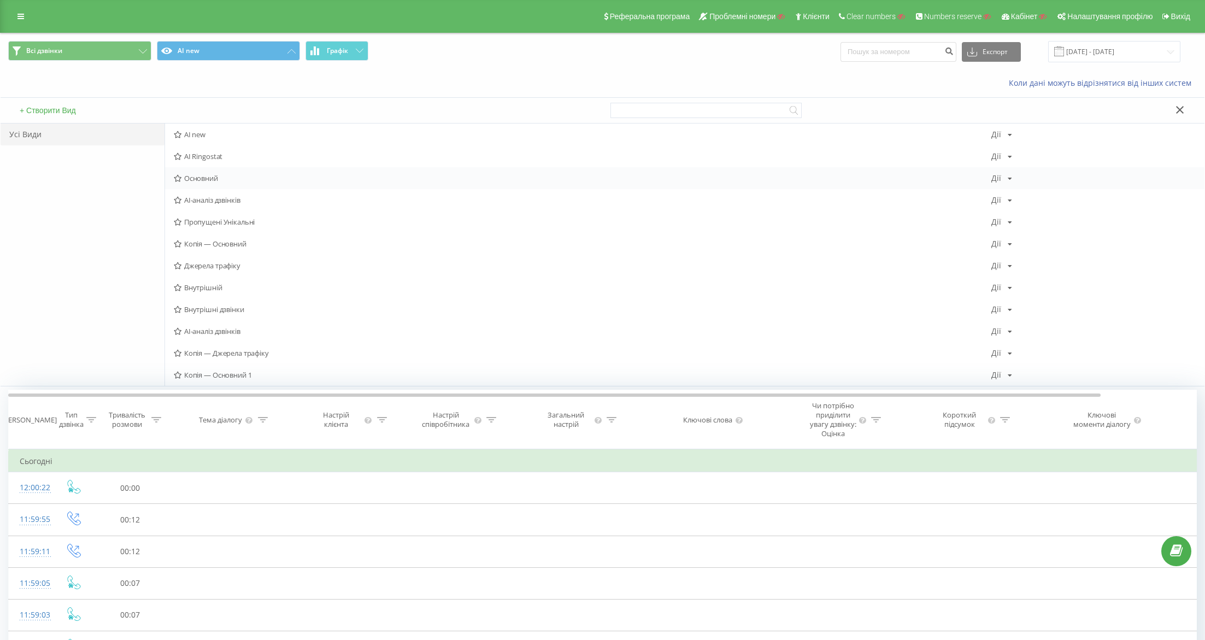
click at [198, 171] on div "Основний Дії Редагувати Копіювати Видалити За замовчуванням Поділитися" at bounding box center [685, 178] width 1040 height 22
click at [218, 178] on span "Основний" at bounding box center [583, 178] width 818 height 8
